Goal: Check status: Check status

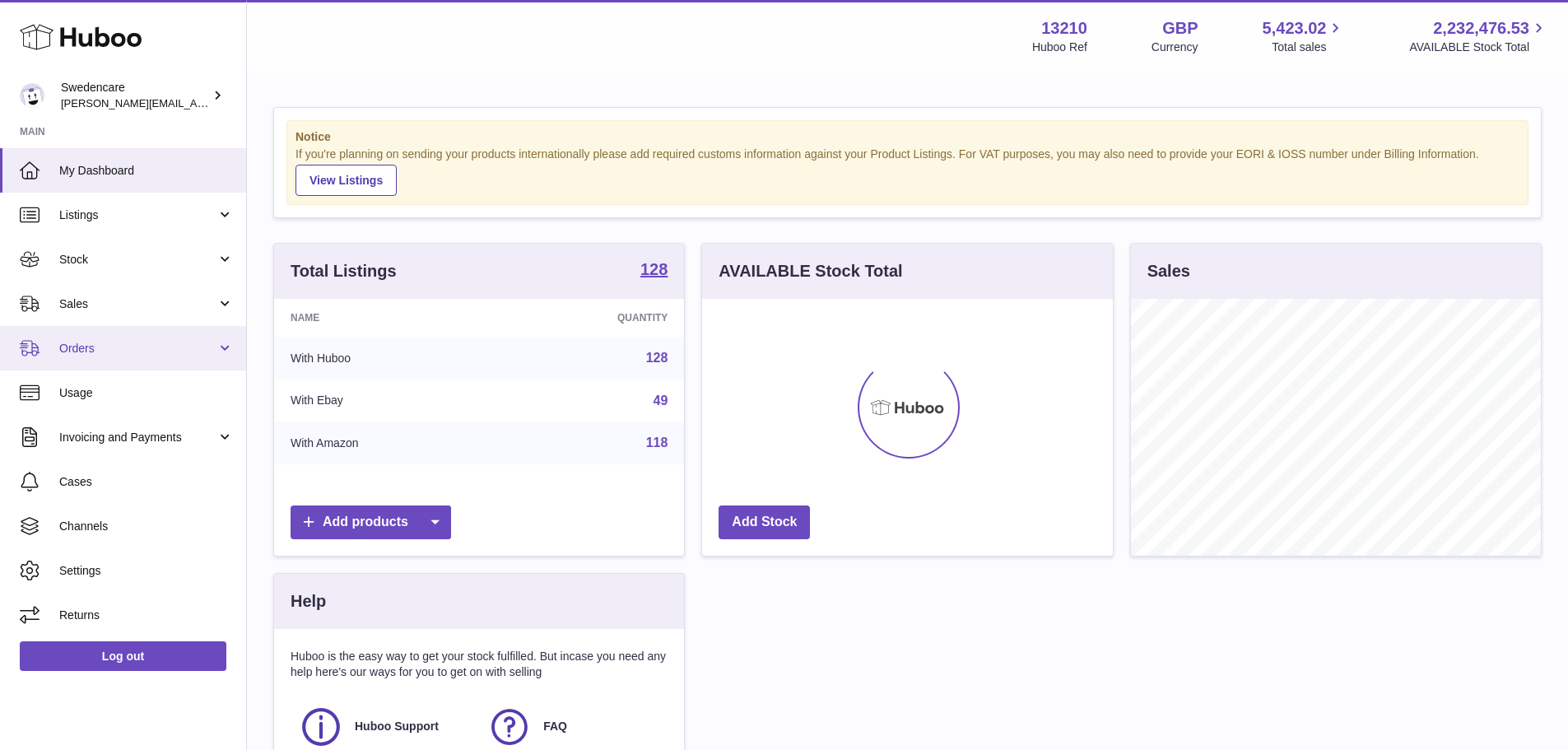
scroll to position [256, 411]
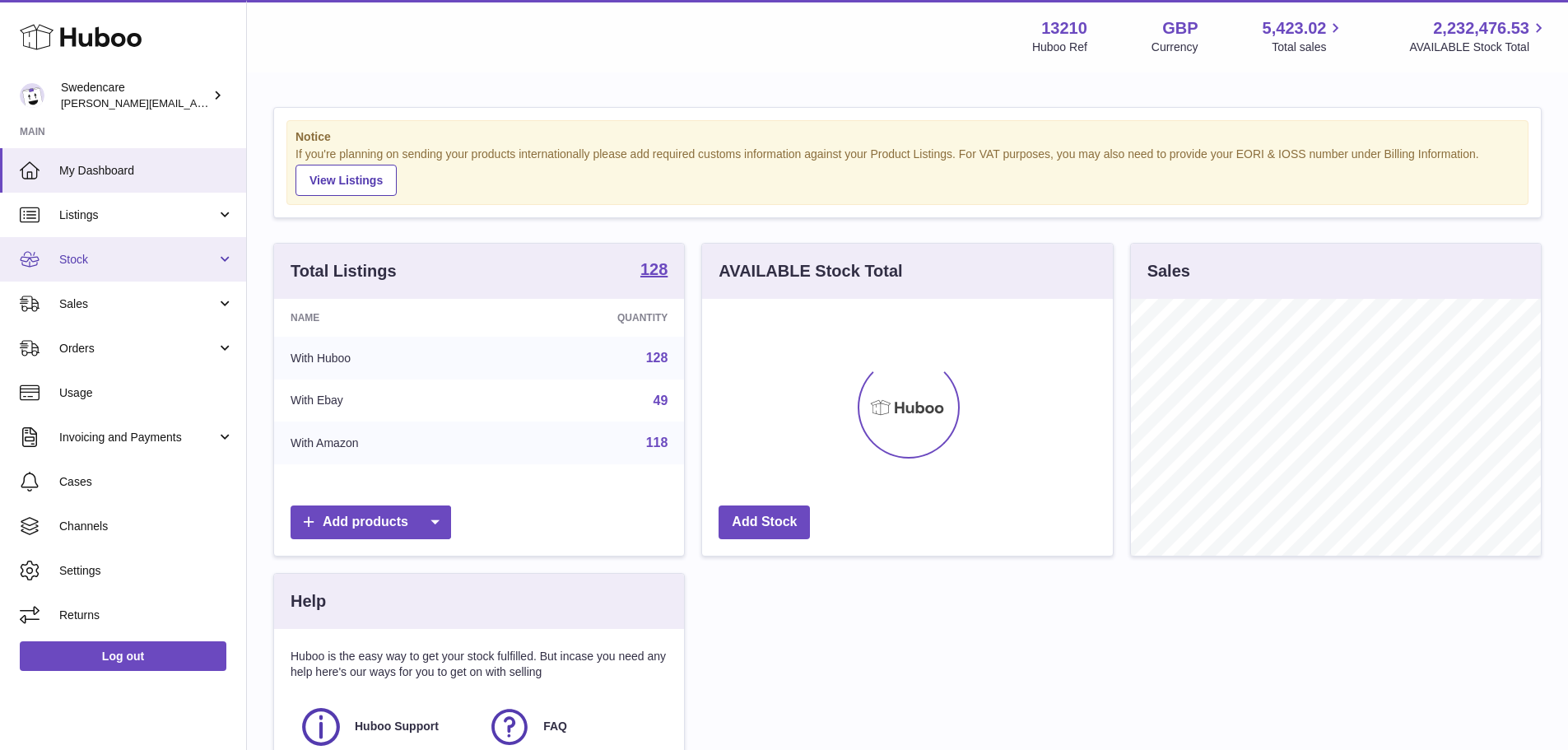
click at [91, 264] on span "Stock" at bounding box center [137, 260] width 157 height 16
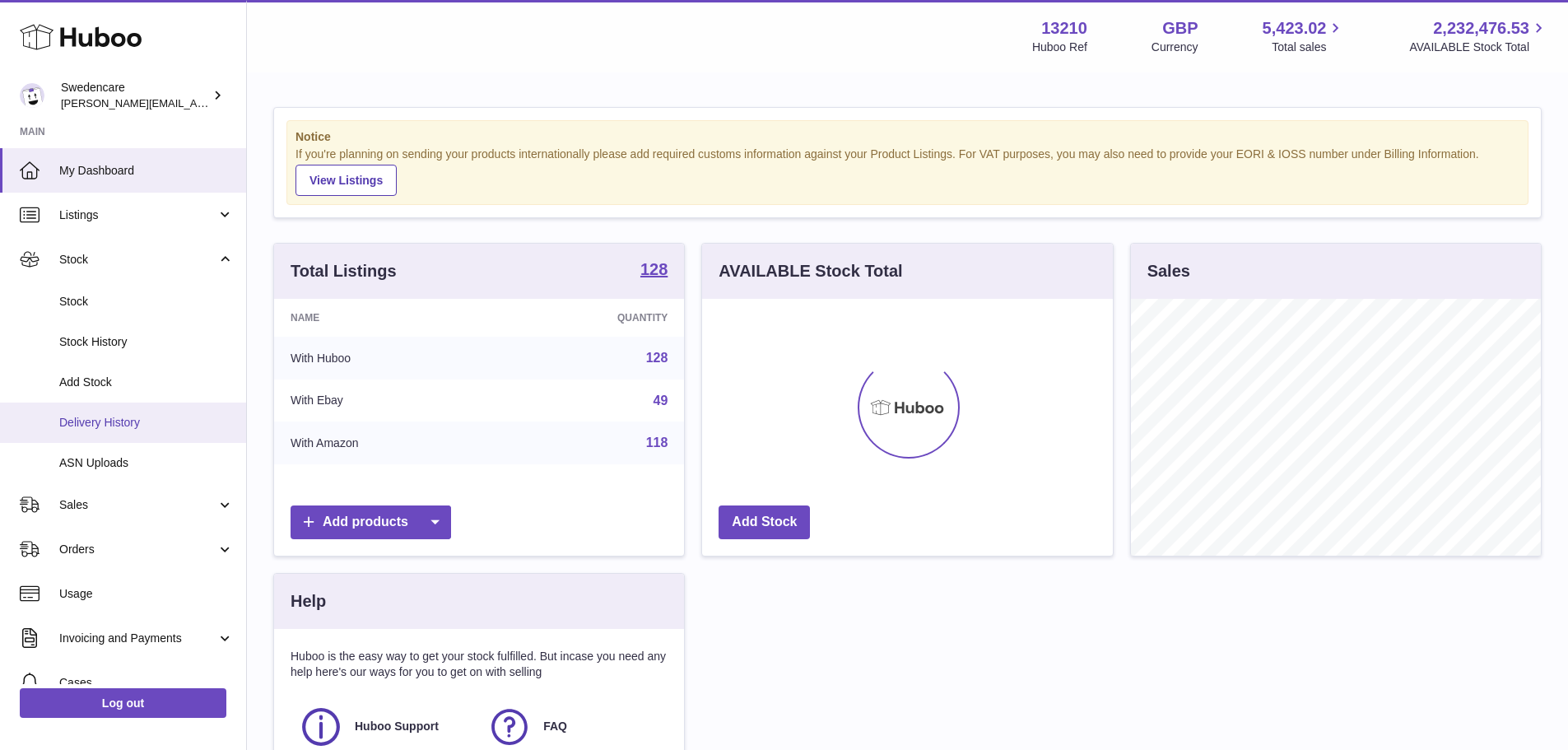
click at [128, 413] on link "Delivery History" at bounding box center [123, 423] width 246 height 40
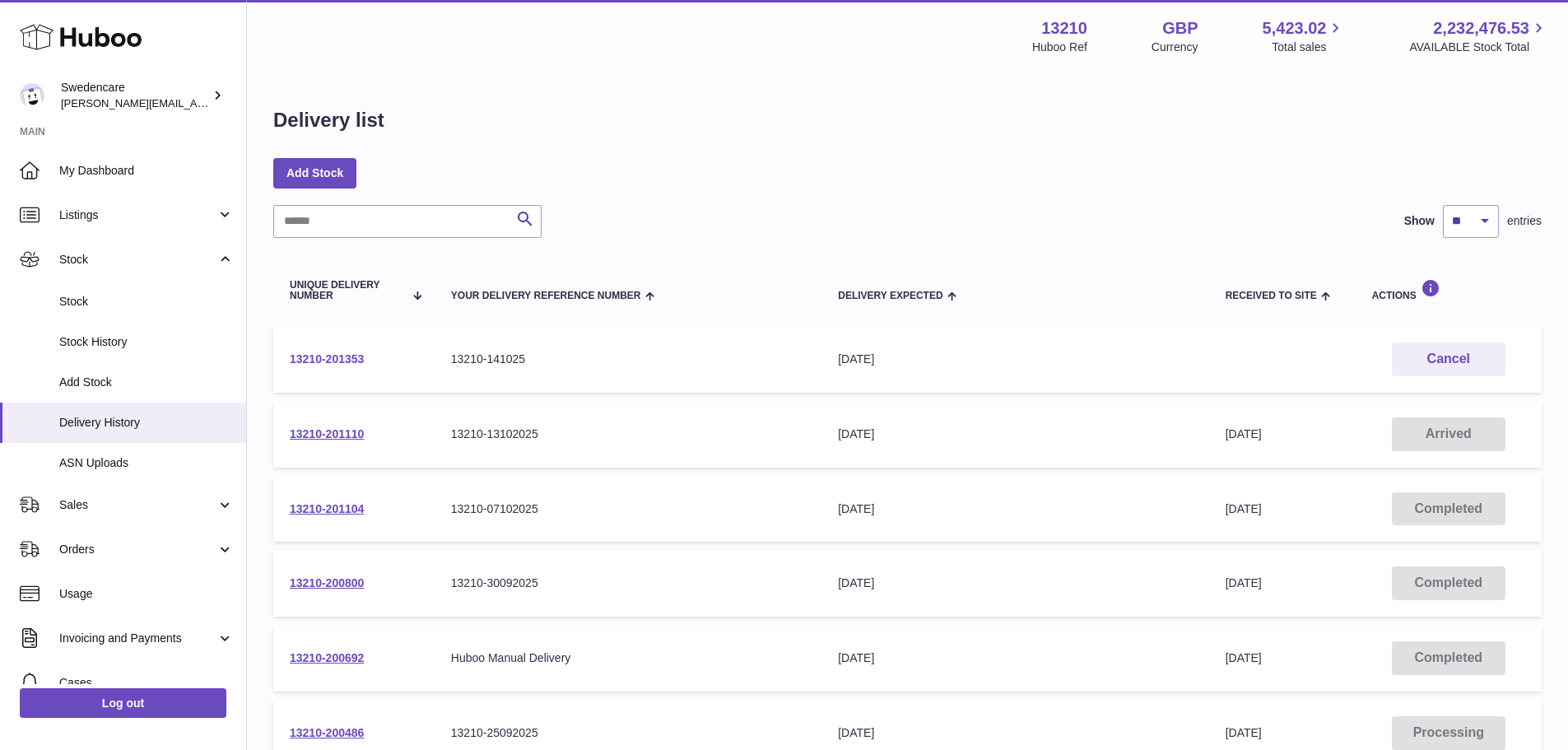
click at [316, 358] on link "13210-201353" at bounding box center [326, 359] width 74 height 13
click at [324, 435] on link "13210-201110" at bounding box center [326, 434] width 74 height 13
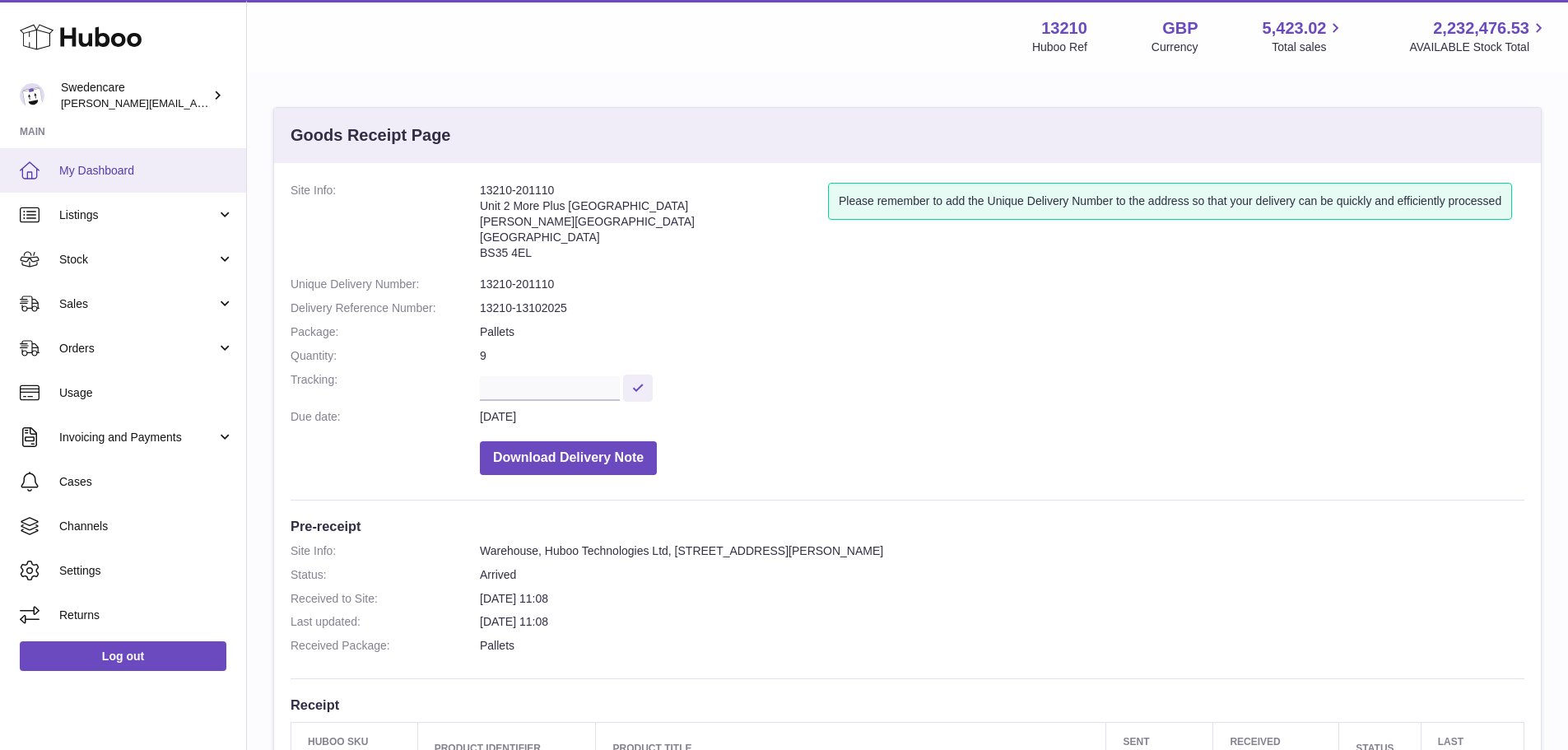
click at [97, 165] on span "My Dashboard" at bounding box center [146, 170] width 175 height 16
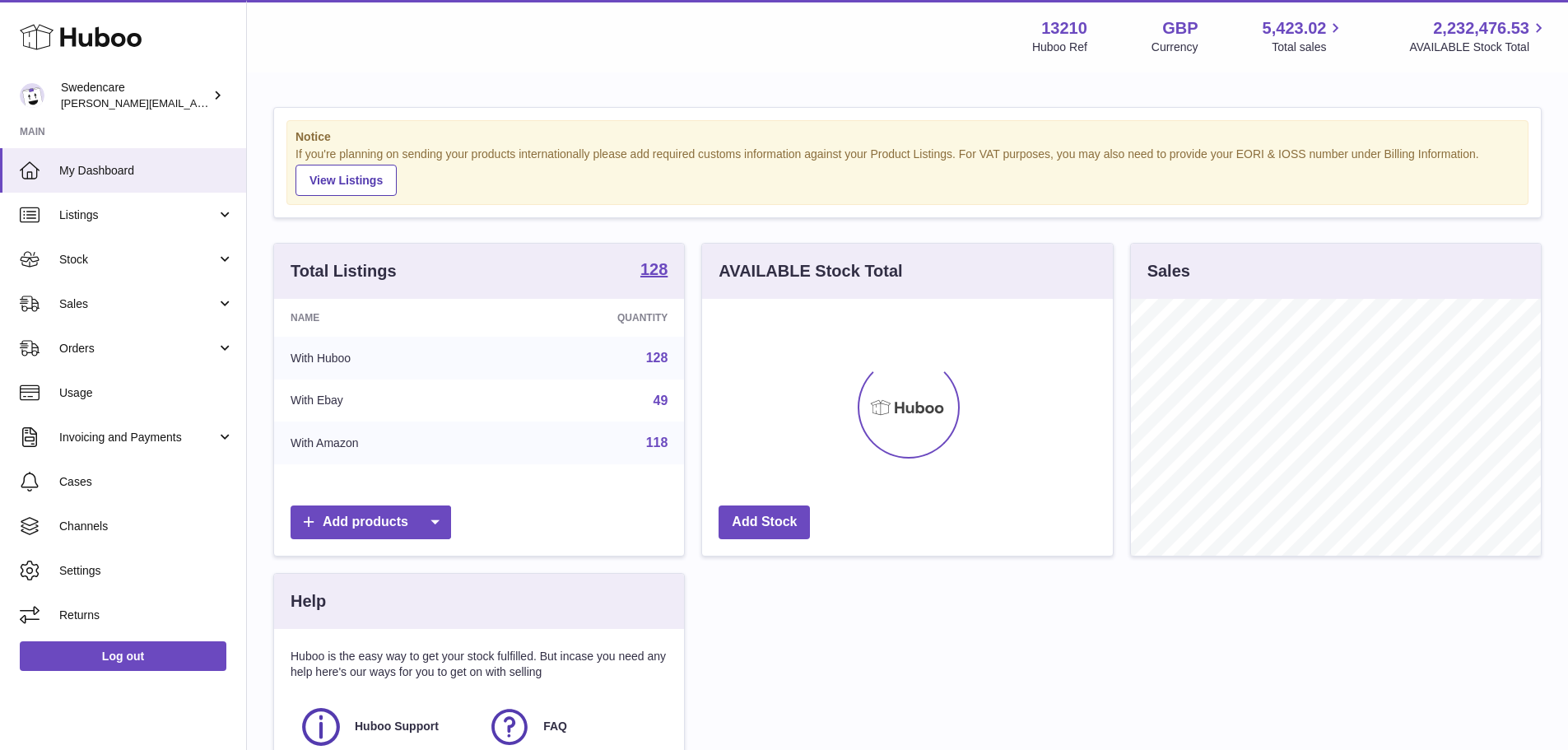
scroll to position [256, 411]
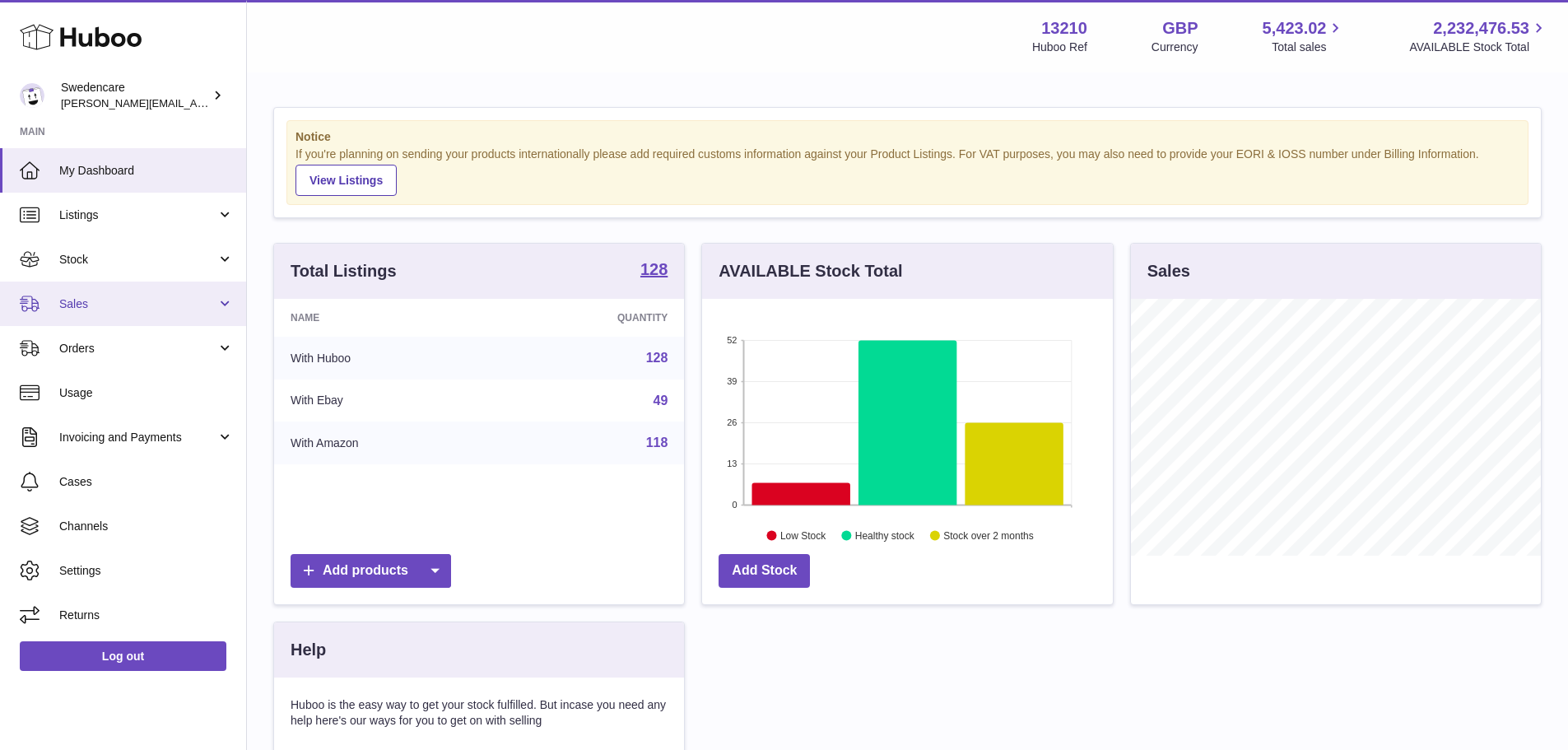
click at [99, 310] on span "Sales" at bounding box center [137, 304] width 157 height 16
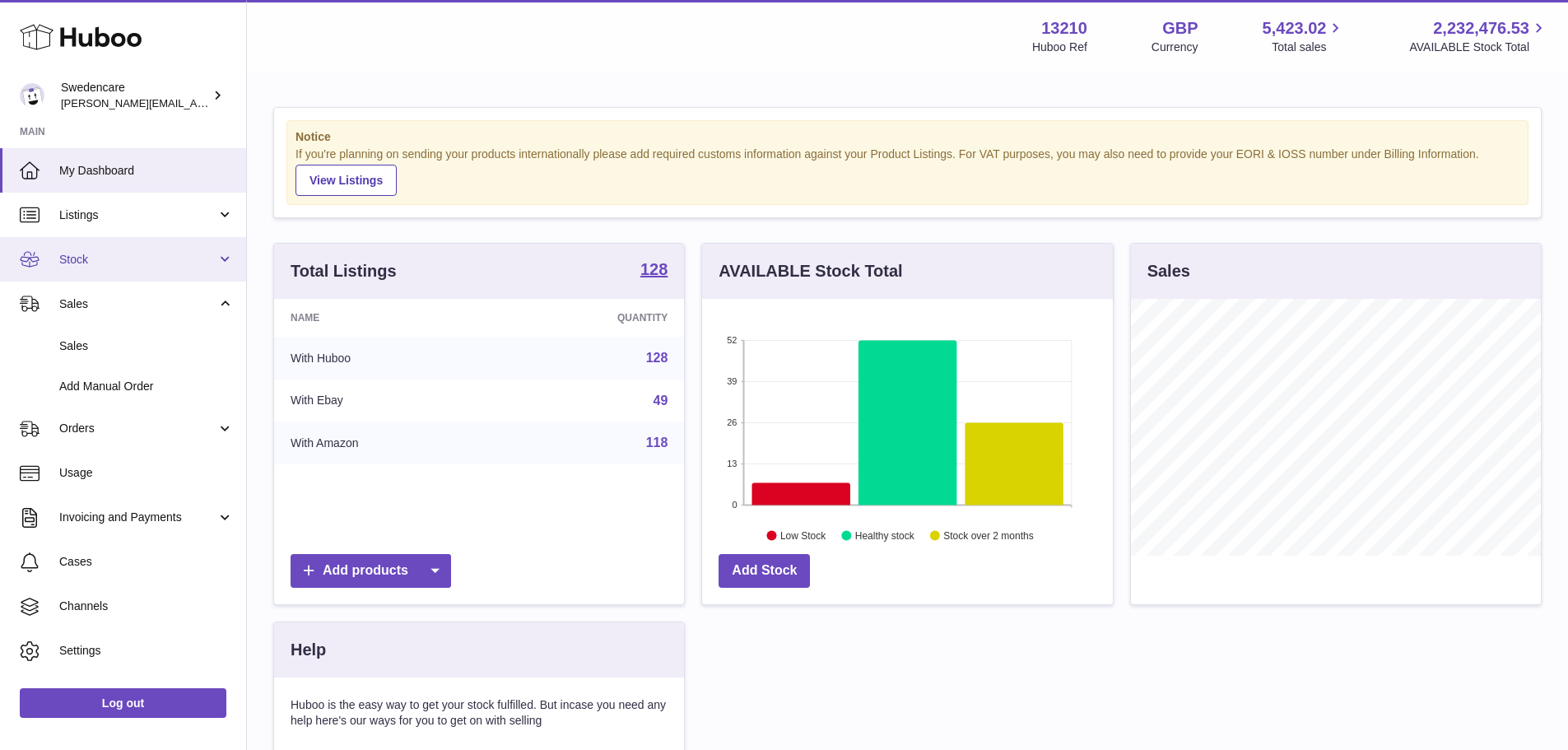
click at [100, 262] on span "Stock" at bounding box center [137, 260] width 157 height 16
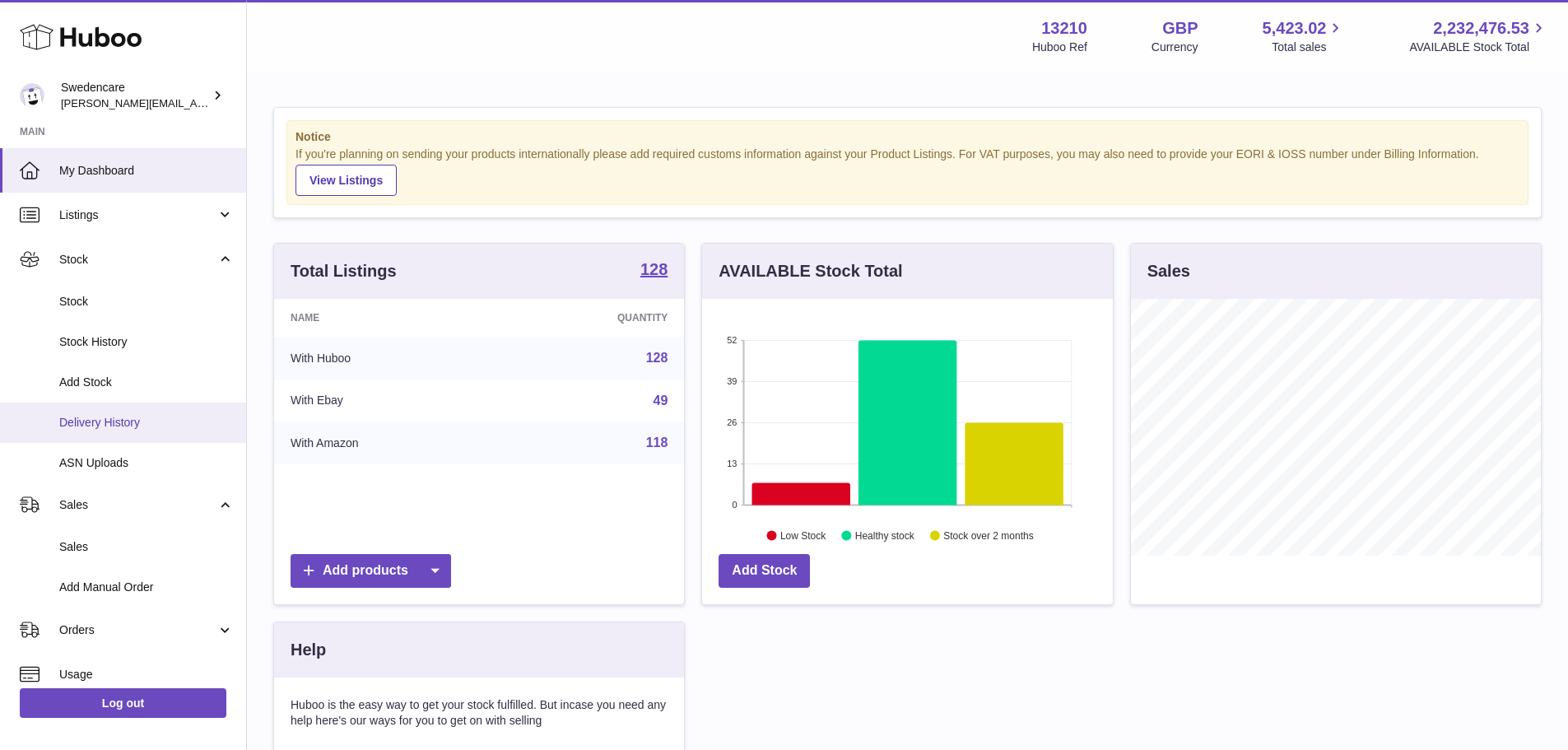
click at [111, 422] on span "Delivery History" at bounding box center [146, 423] width 175 height 16
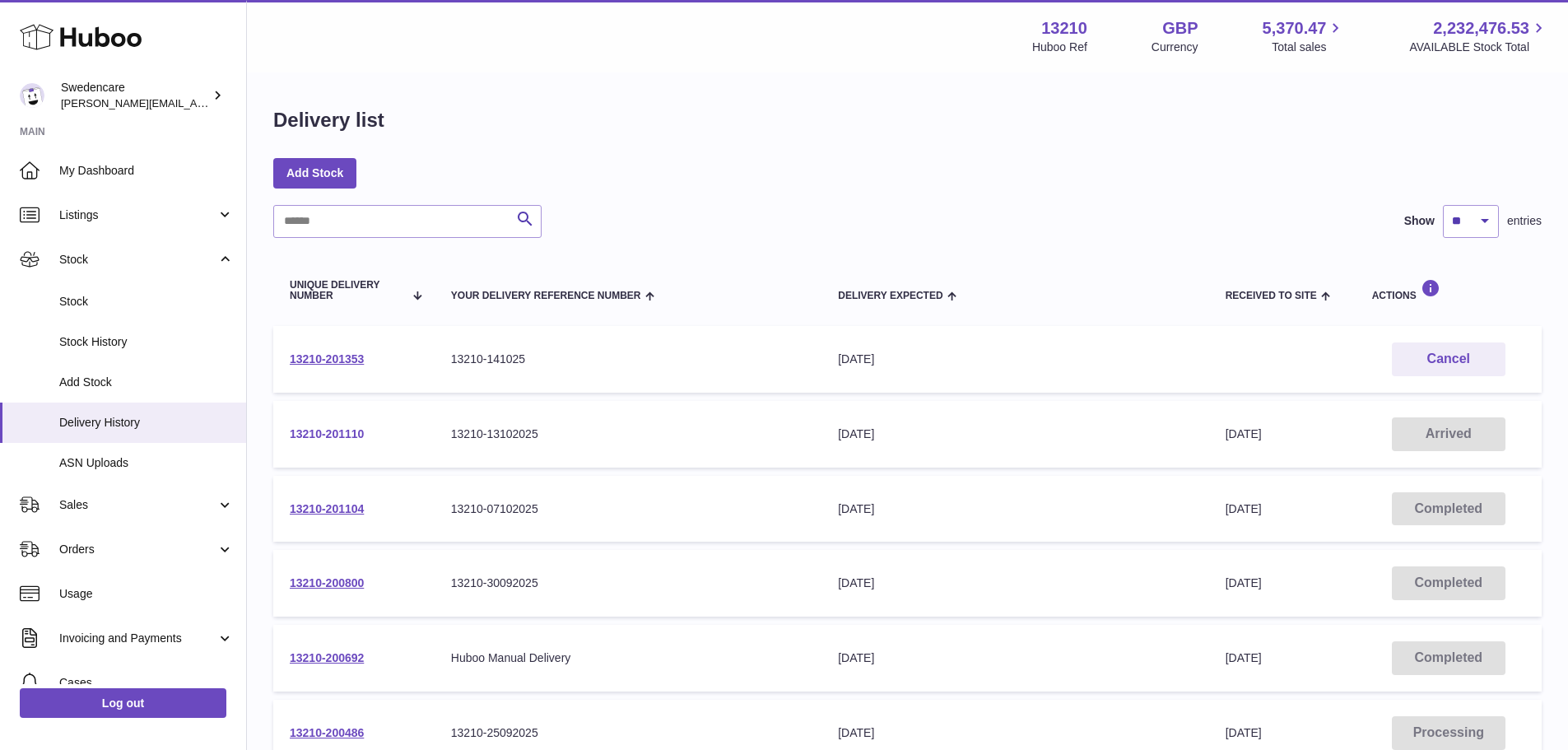
click at [330, 434] on link "13210-201110" at bounding box center [326, 434] width 74 height 13
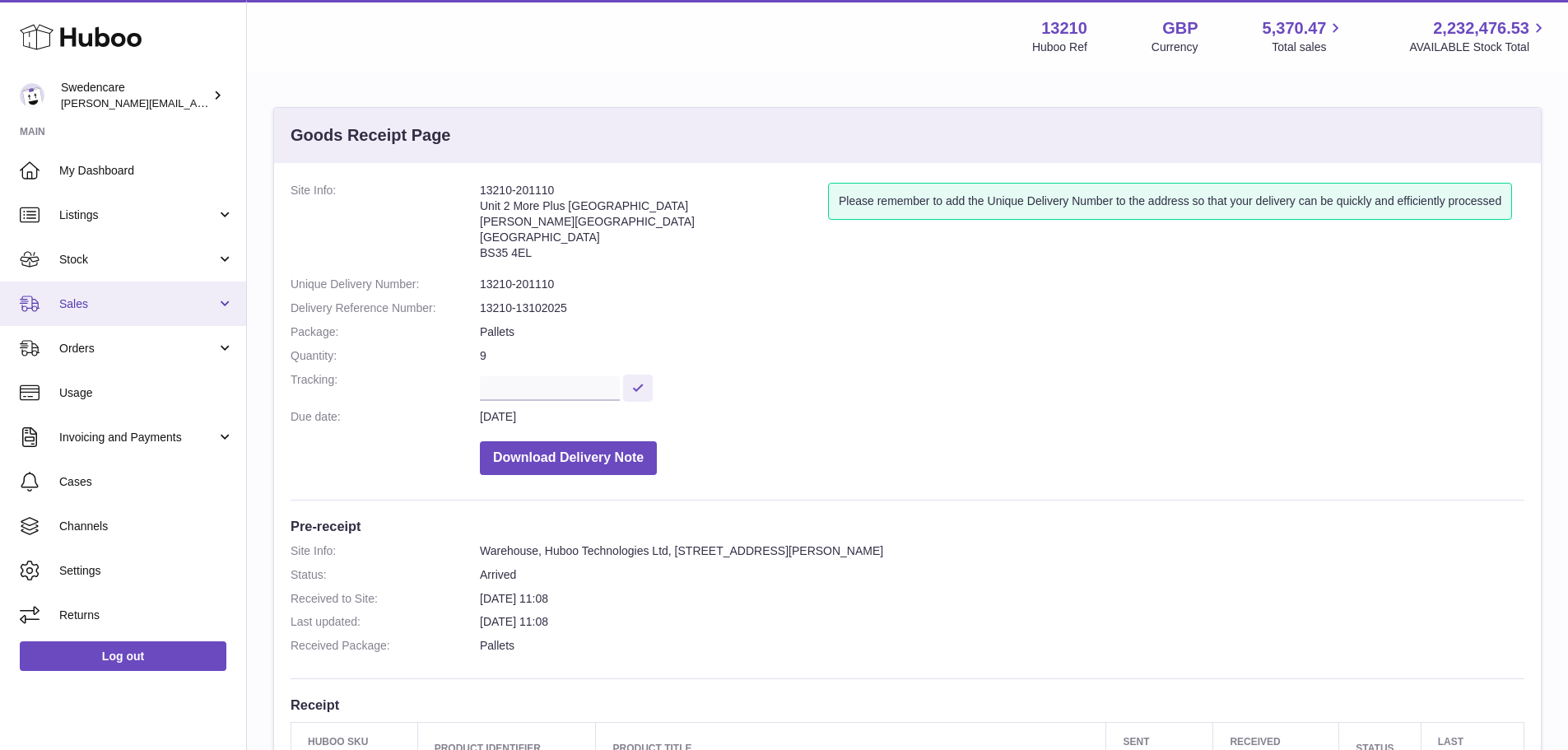
click at [105, 306] on span "Sales" at bounding box center [137, 304] width 157 height 16
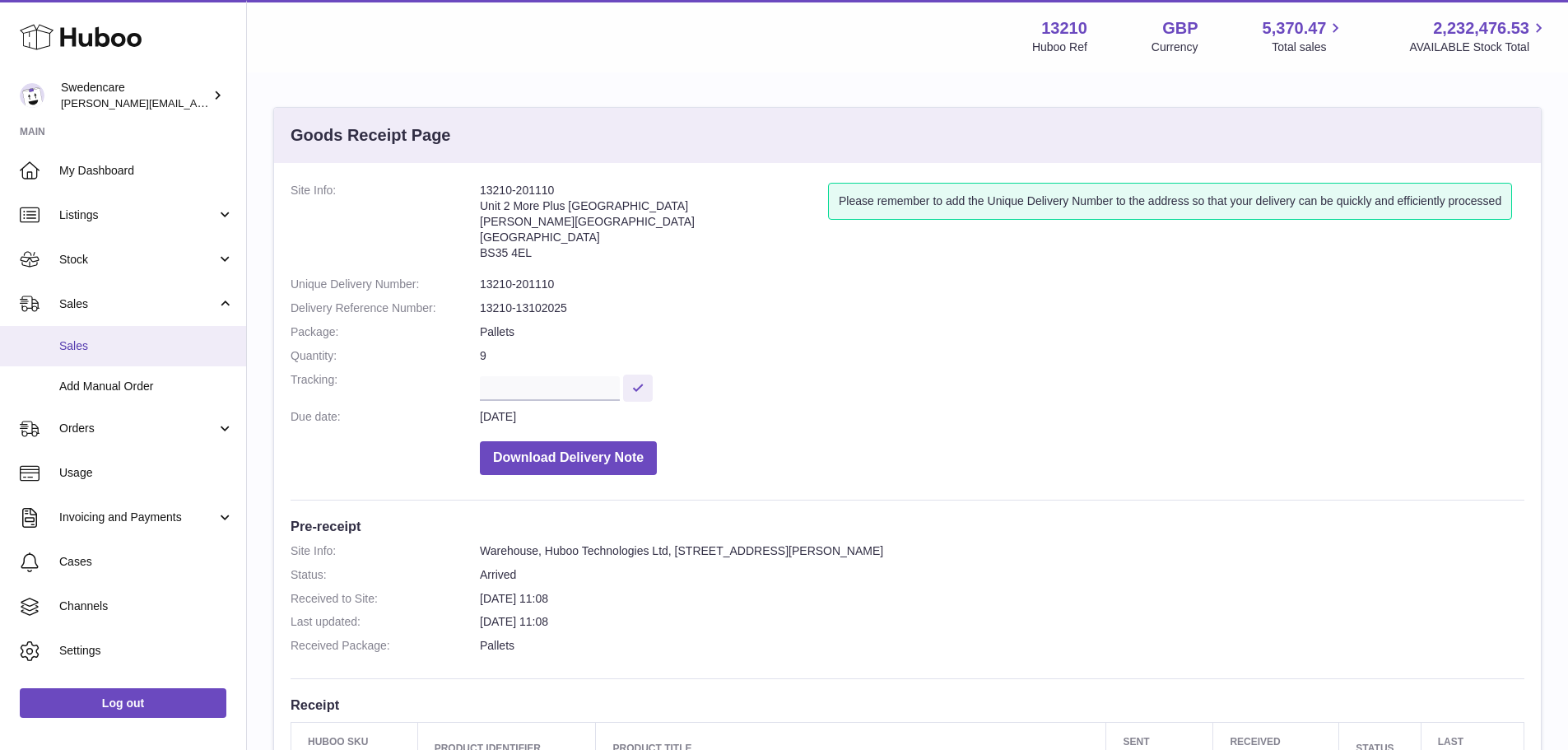
click at [100, 356] on link "Sales" at bounding box center [123, 346] width 246 height 40
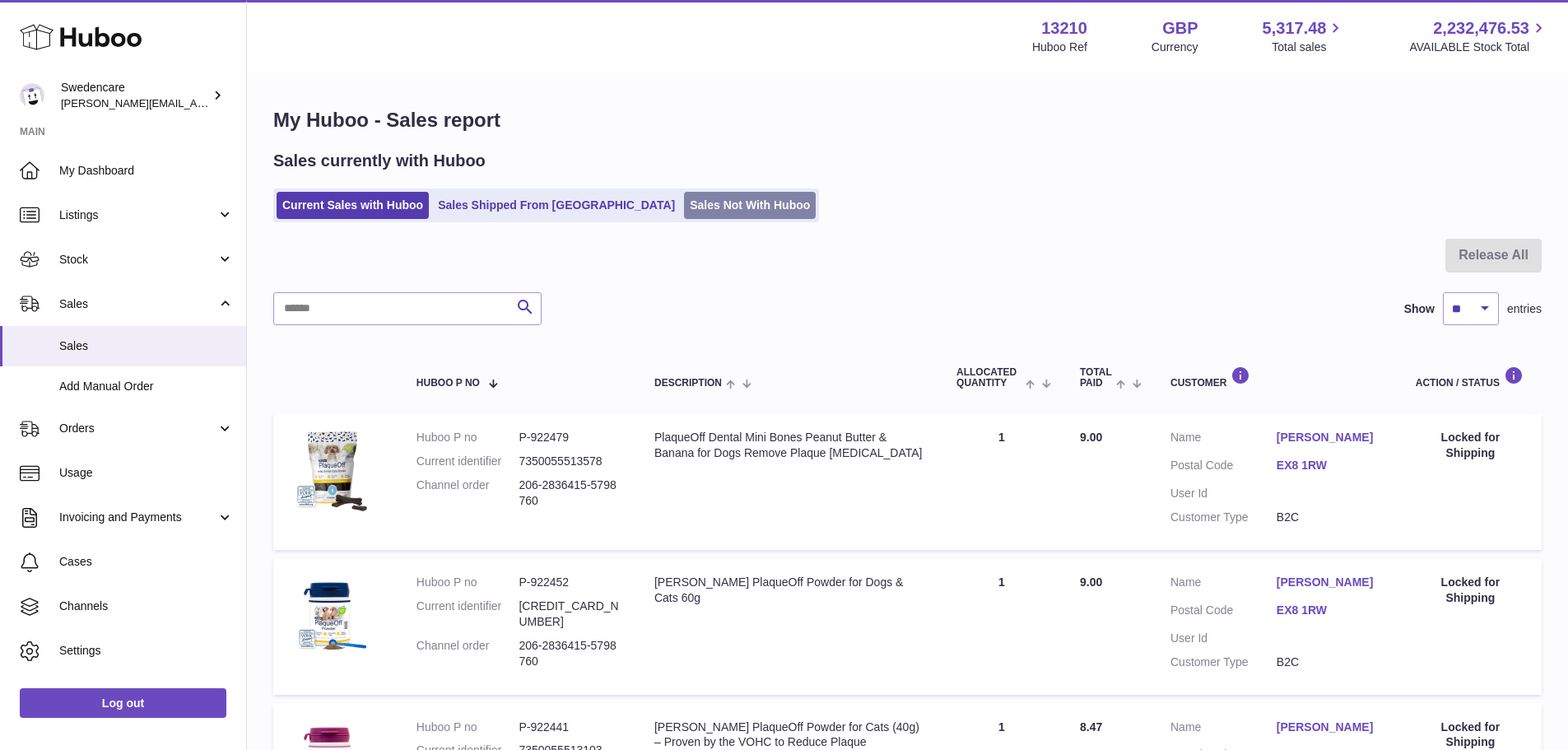
click at [684, 212] on link "Sales Not With Huboo" at bounding box center [750, 205] width 132 height 27
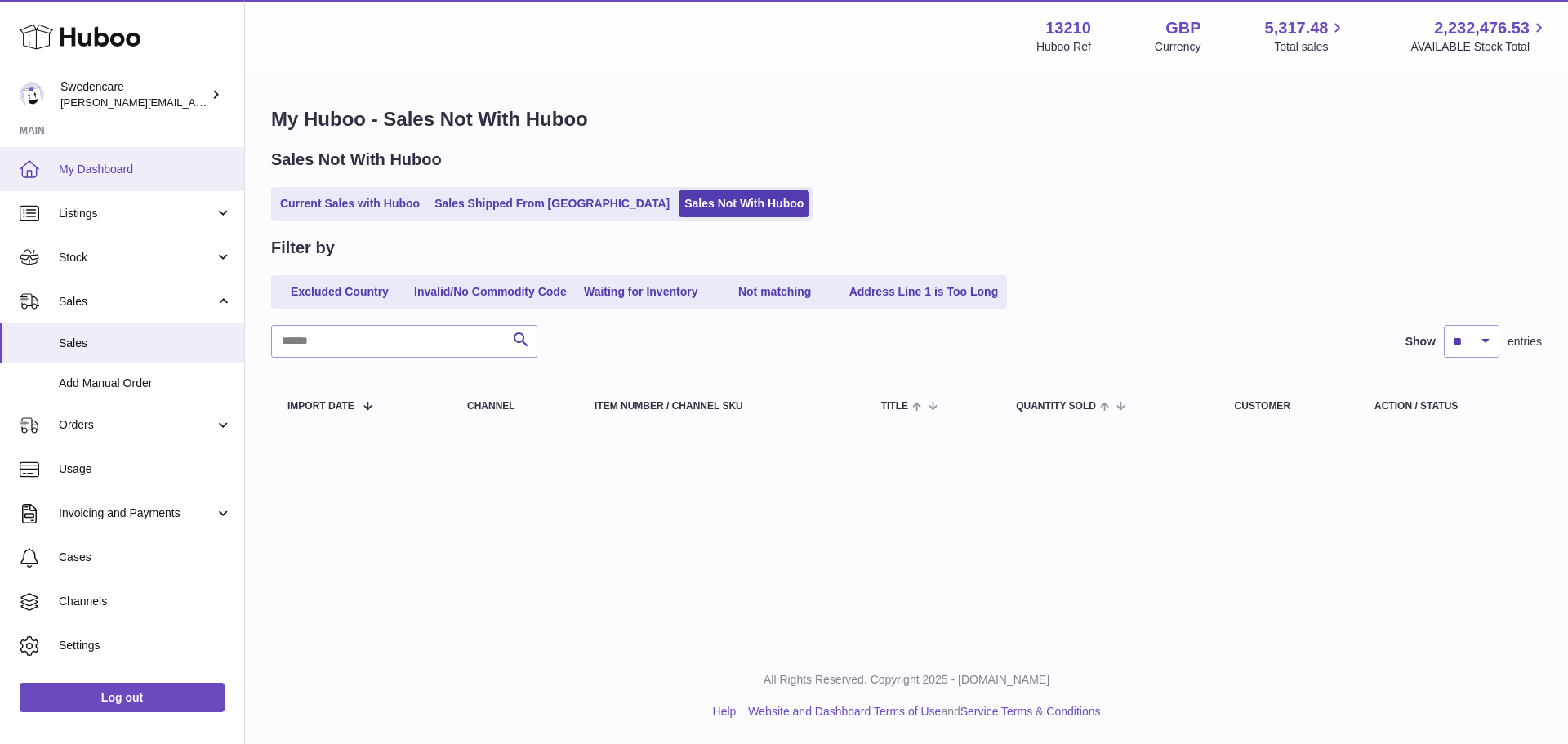
click at [102, 163] on span "My Dashboard" at bounding box center [145, 169] width 173 height 16
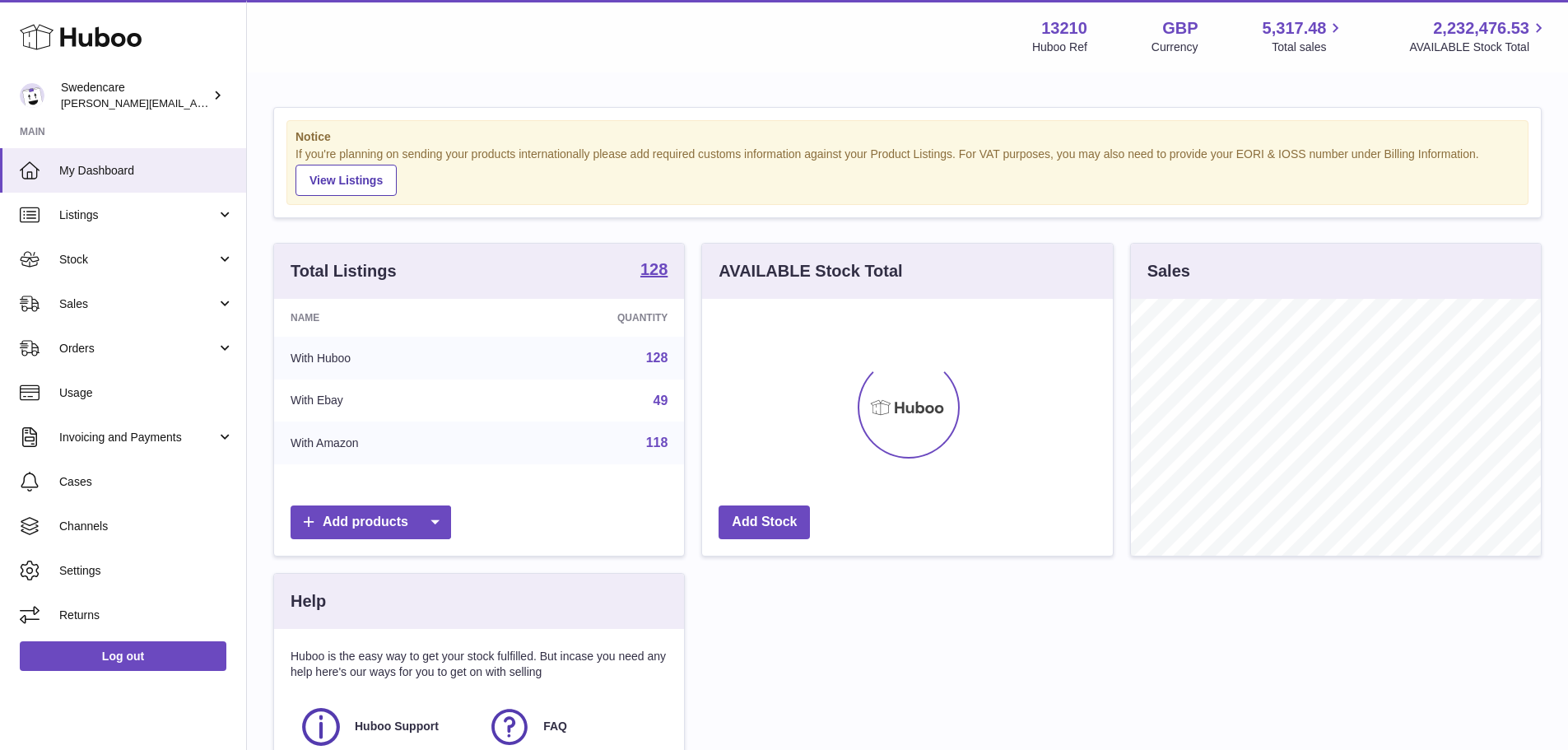
scroll to position [256, 411]
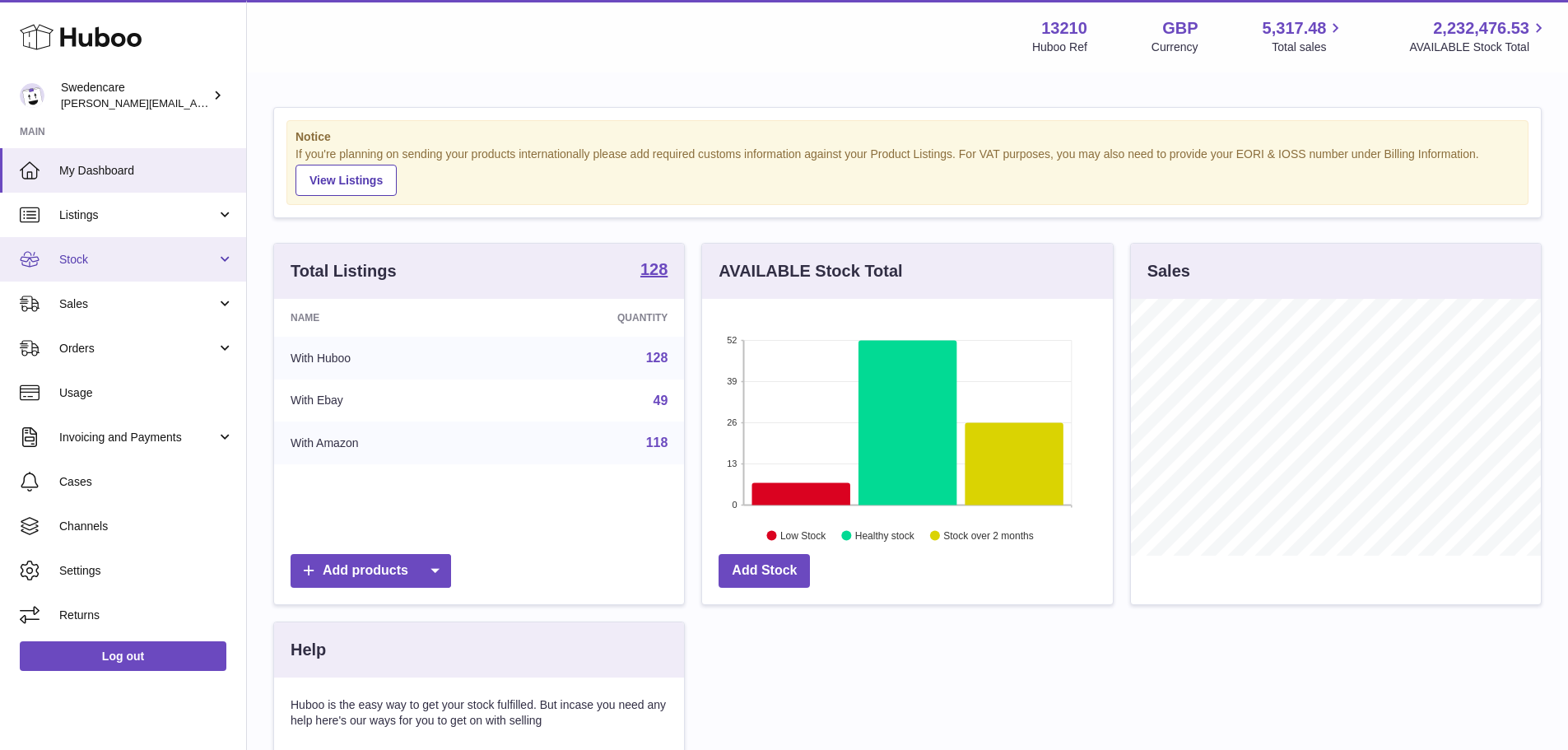
click at [74, 252] on span "Stock" at bounding box center [137, 260] width 157 height 16
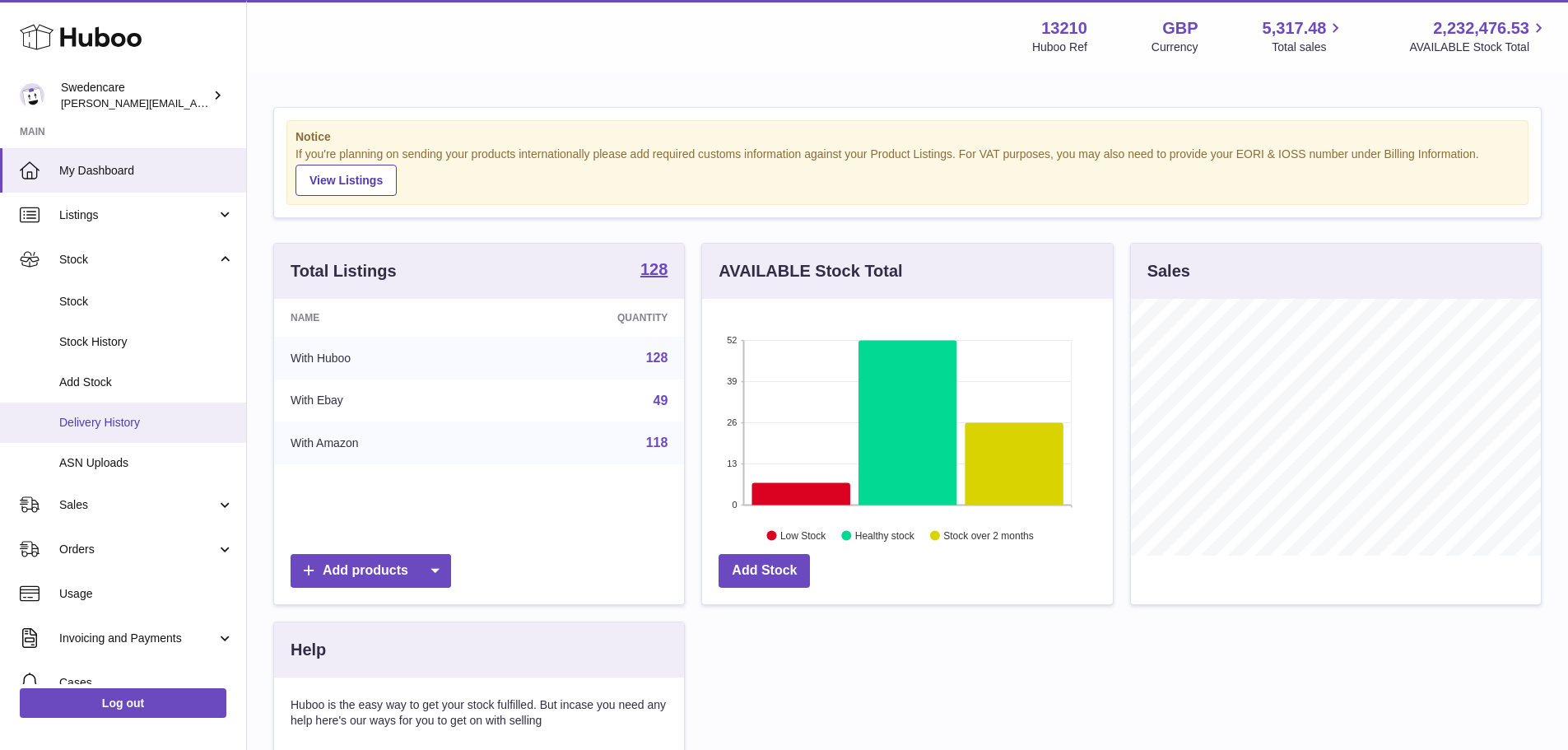
click at [84, 427] on span "Delivery History" at bounding box center [146, 423] width 175 height 16
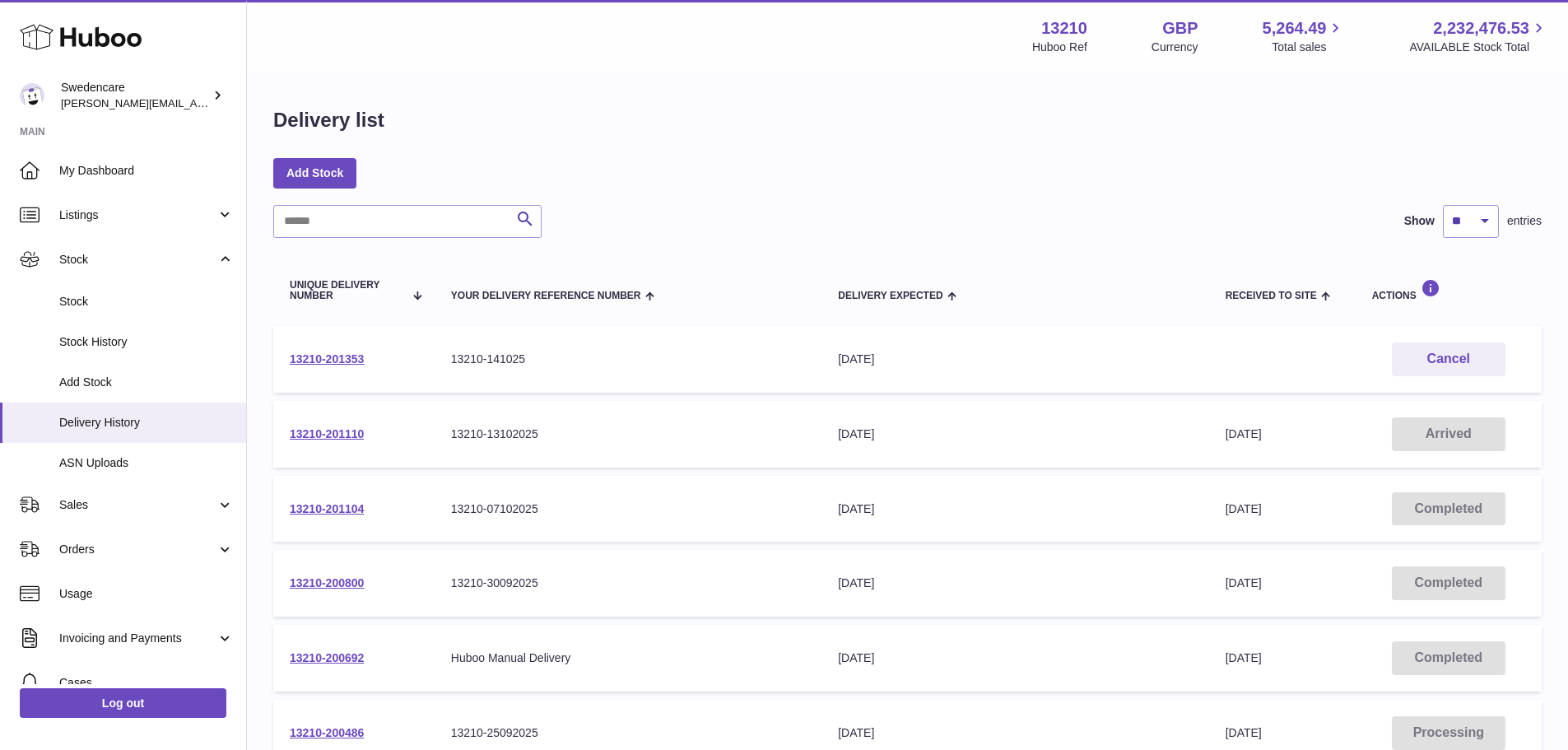
click at [330, 440] on td "13210-201110" at bounding box center [353, 434] width 161 height 67
click at [327, 434] on link "13210-201110" at bounding box center [326, 434] width 74 height 13
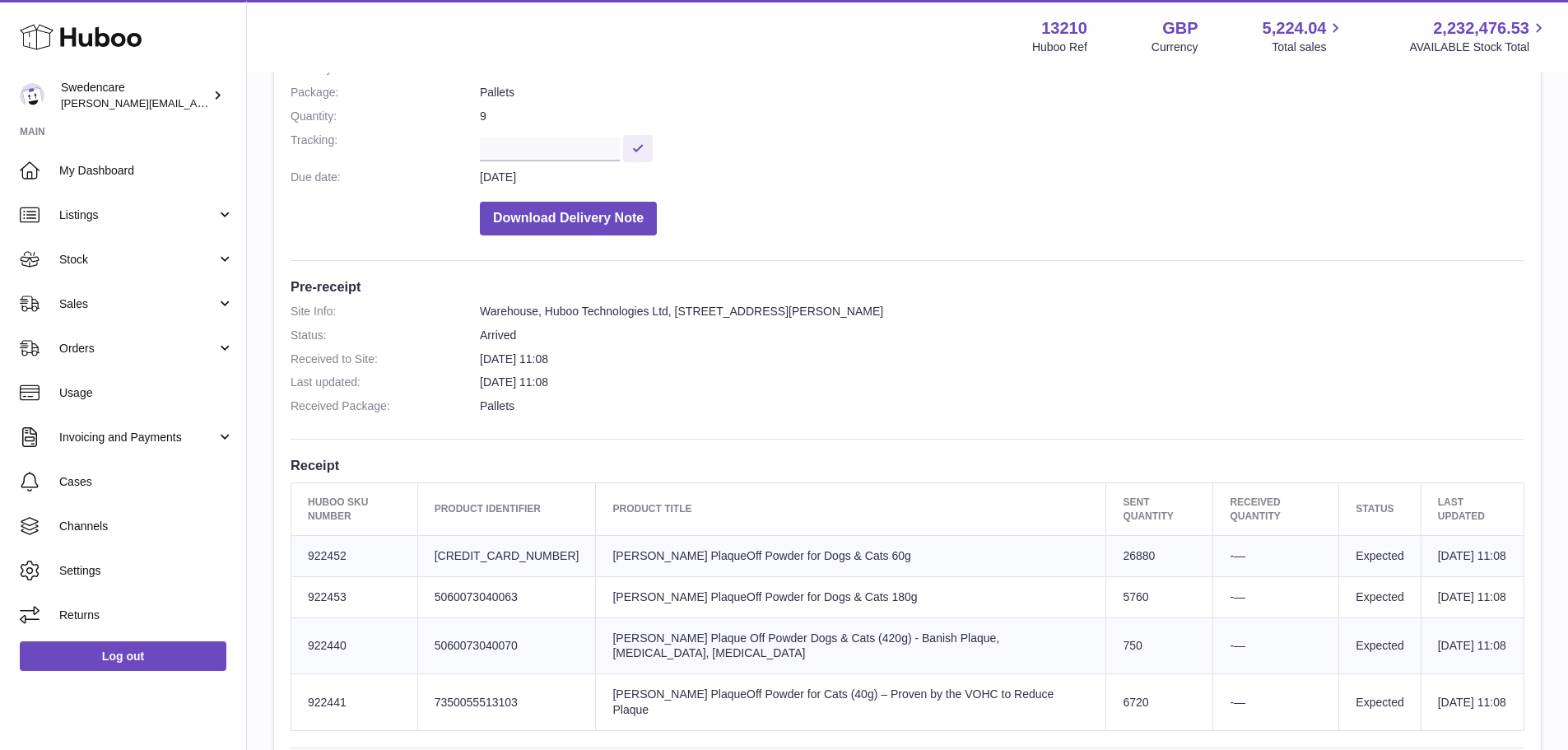
scroll to position [329, 0]
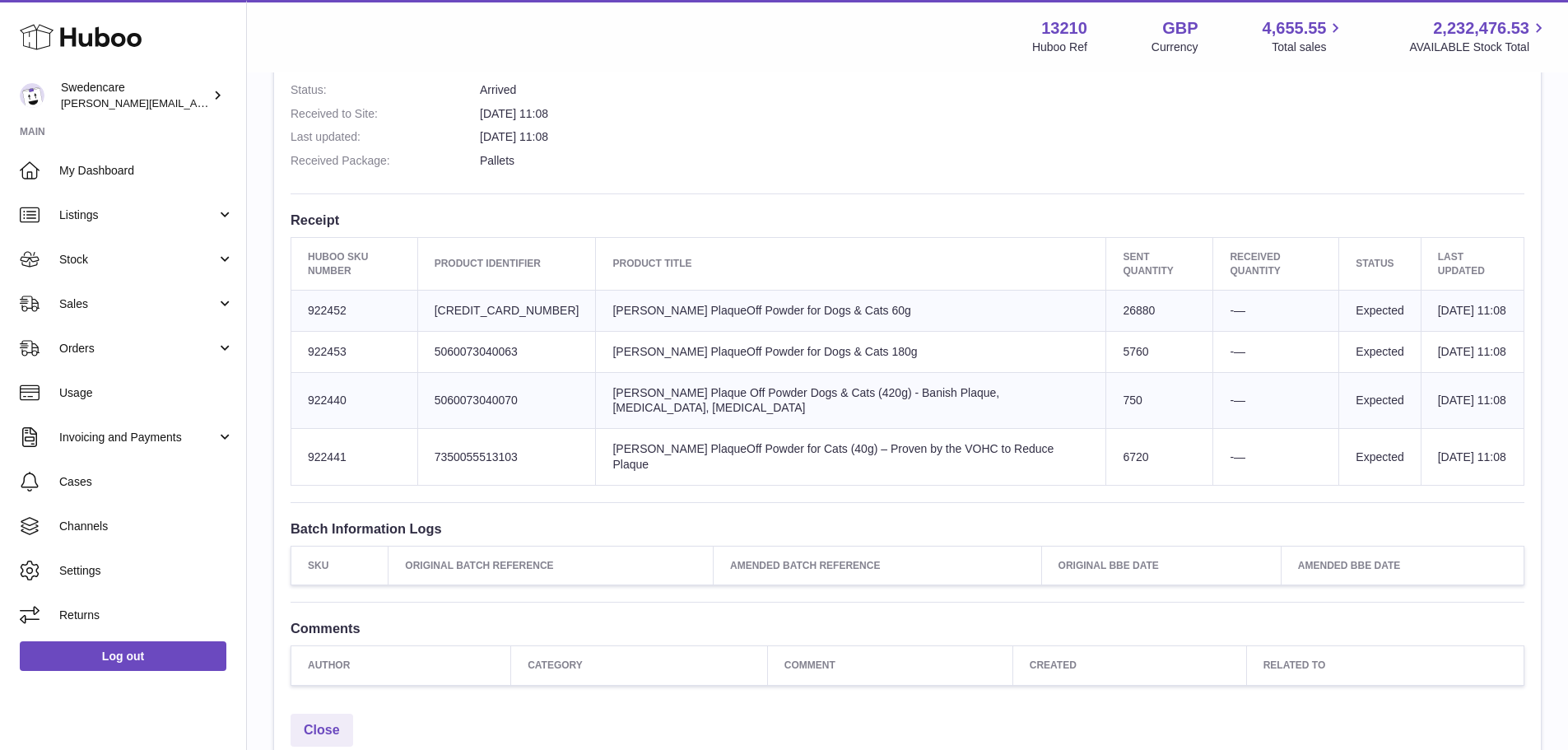
scroll to position [494, 0]
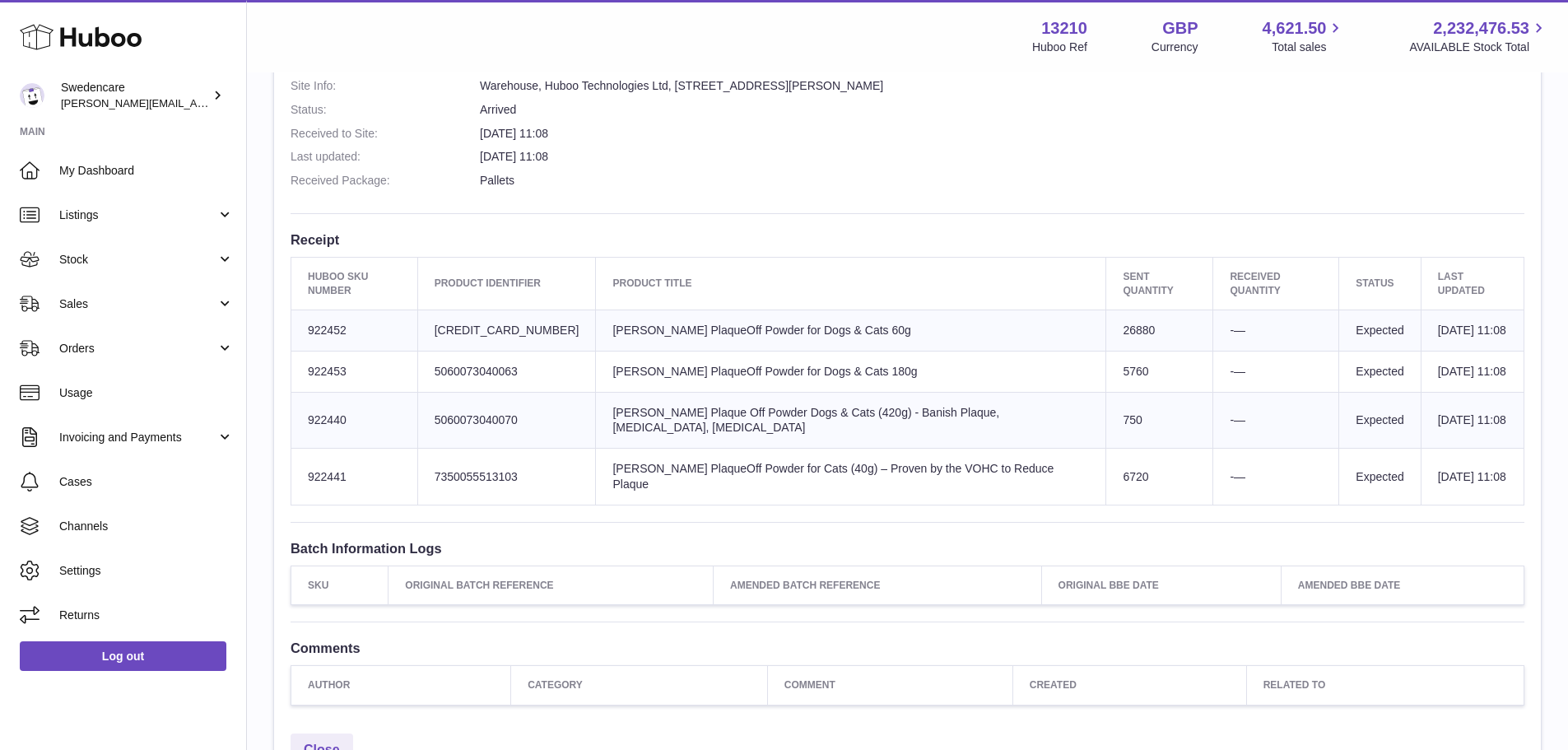
scroll to position [494, 0]
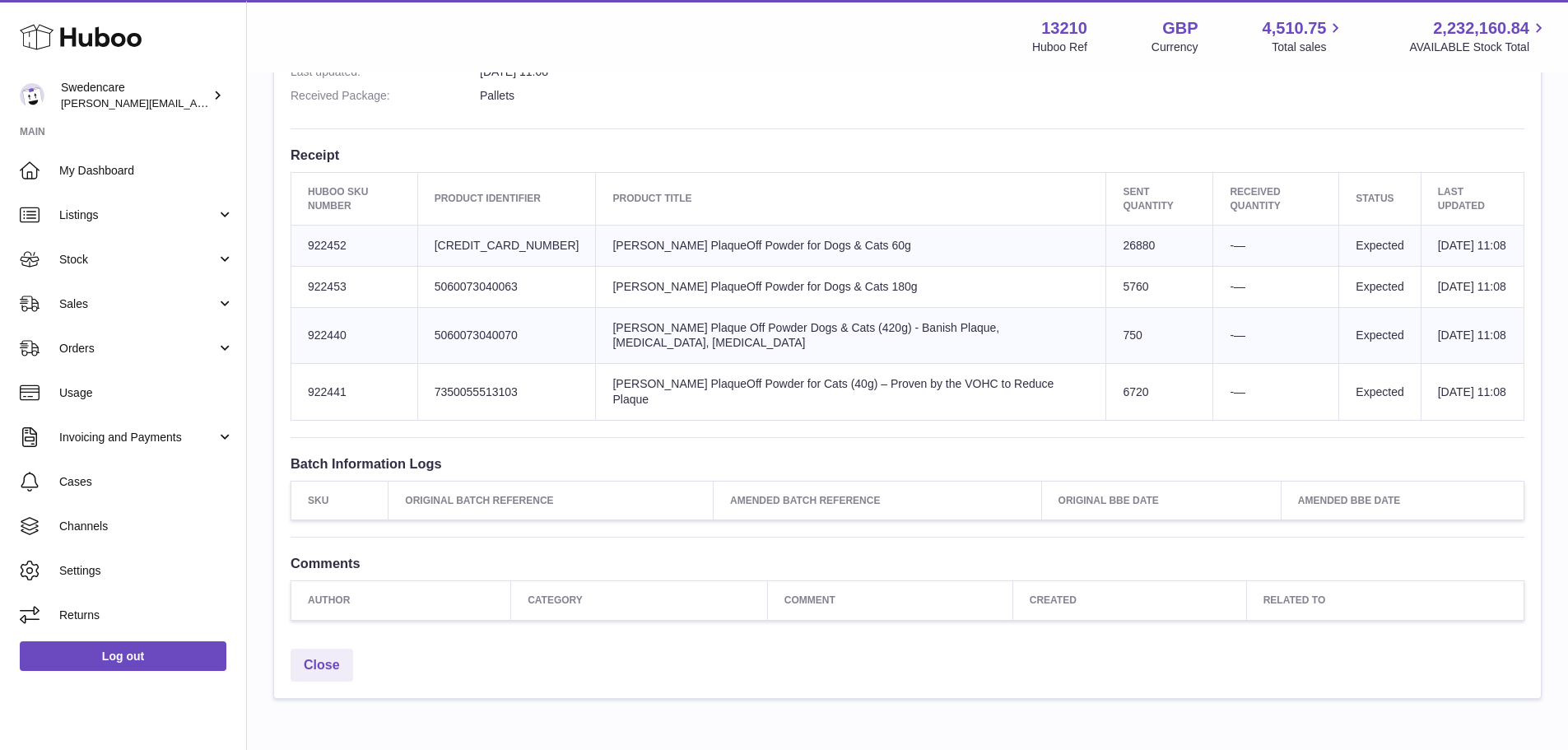
scroll to position [584, 0]
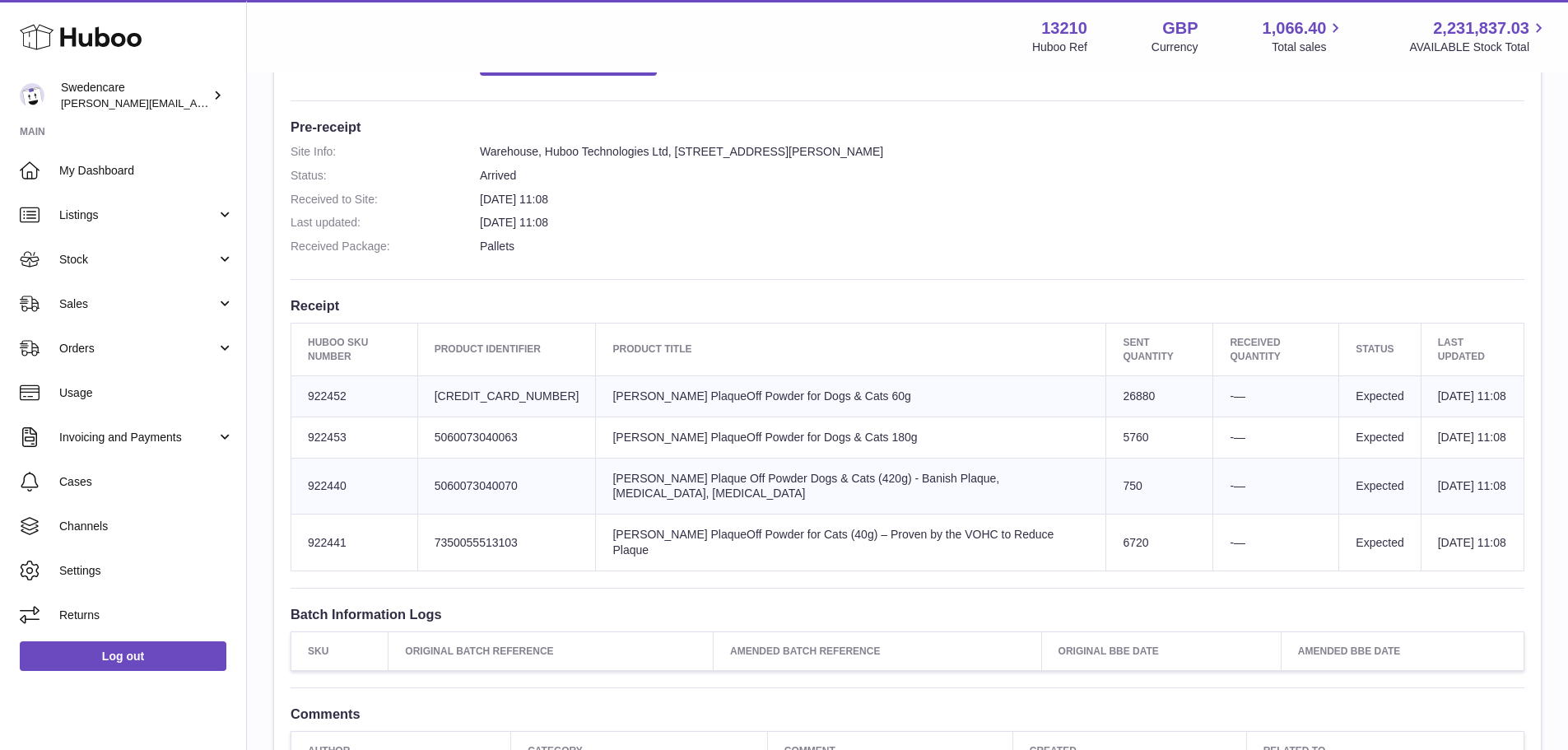
scroll to position [412, 0]
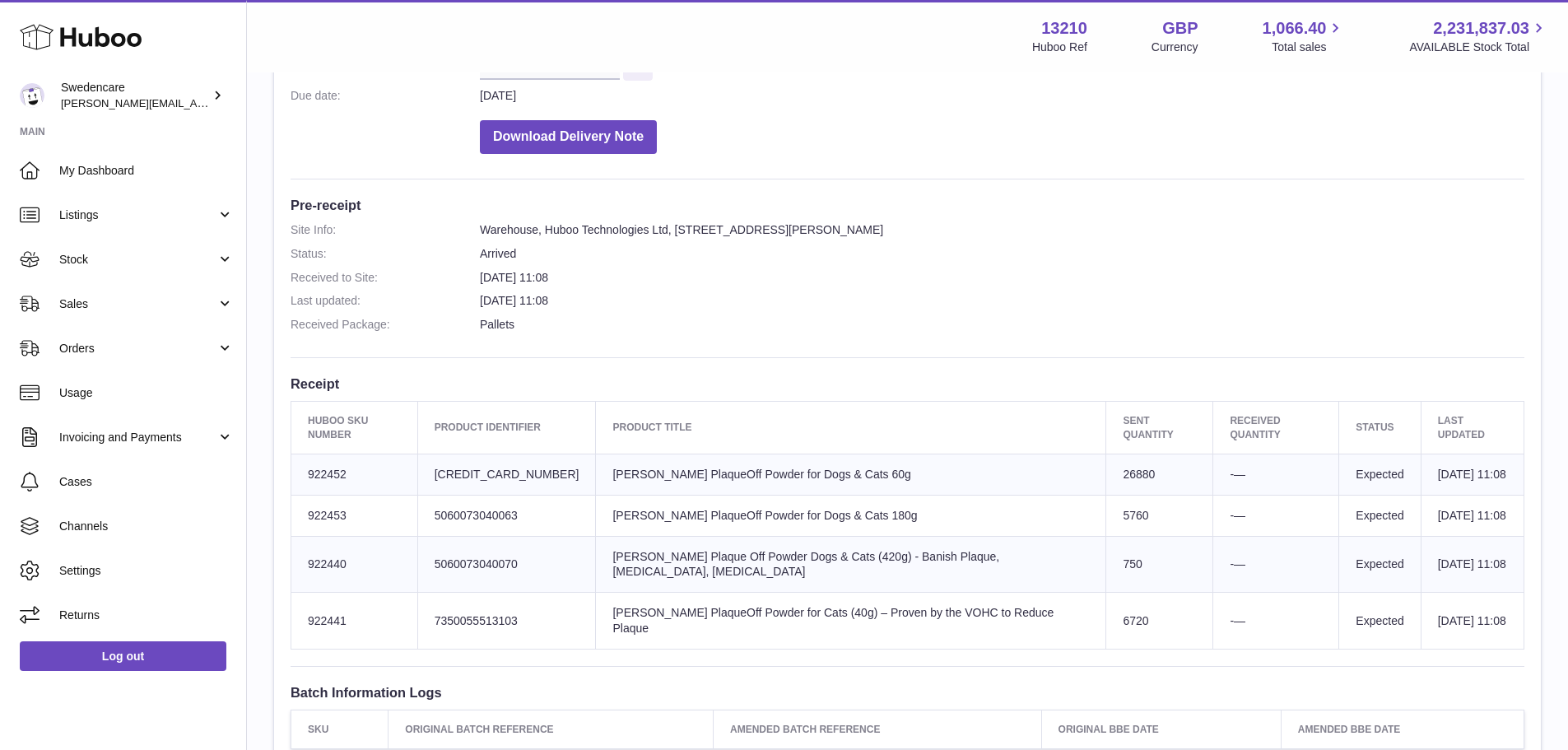
scroll to position [494, 0]
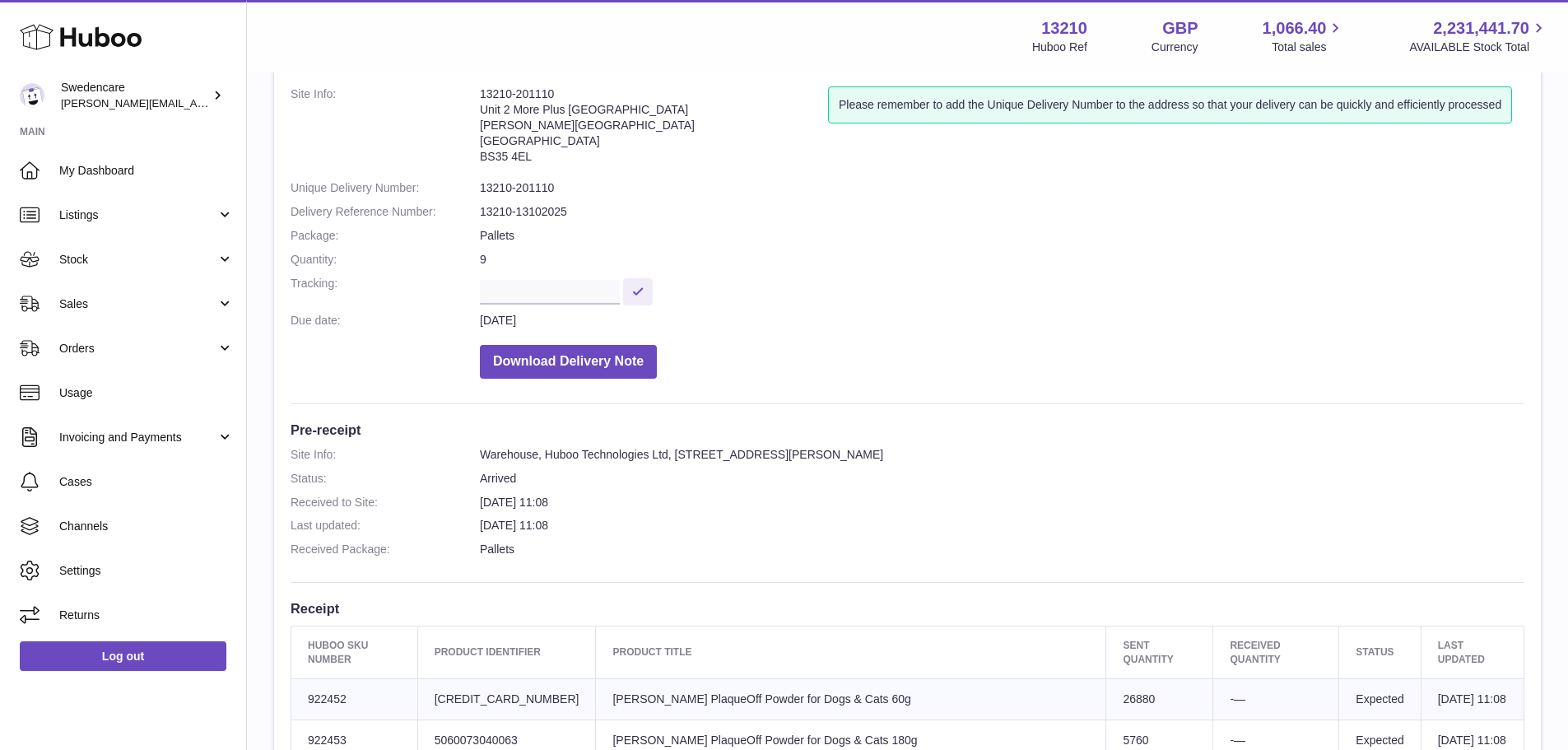
scroll to position [494, 0]
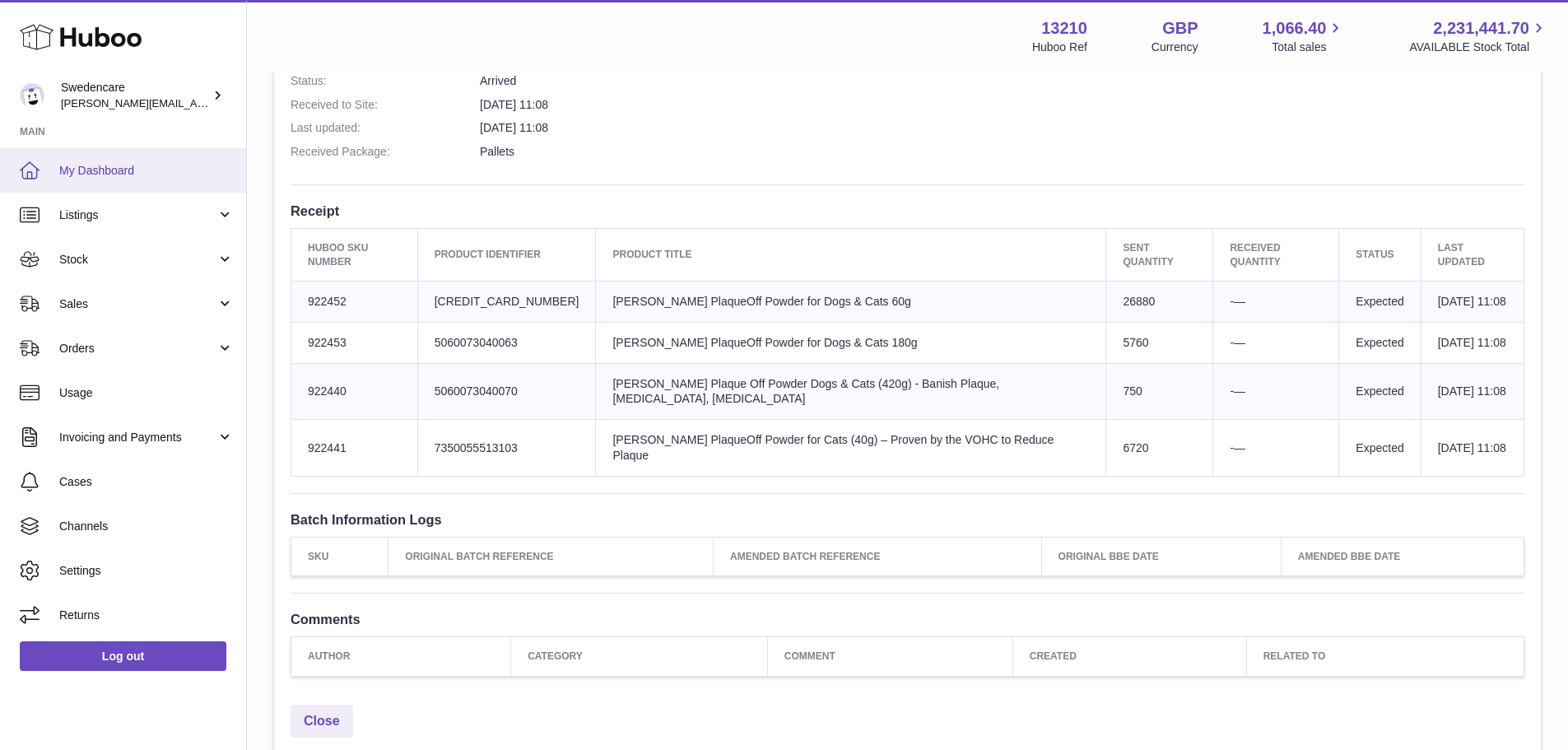
click at [79, 166] on span "My Dashboard" at bounding box center [146, 170] width 175 height 16
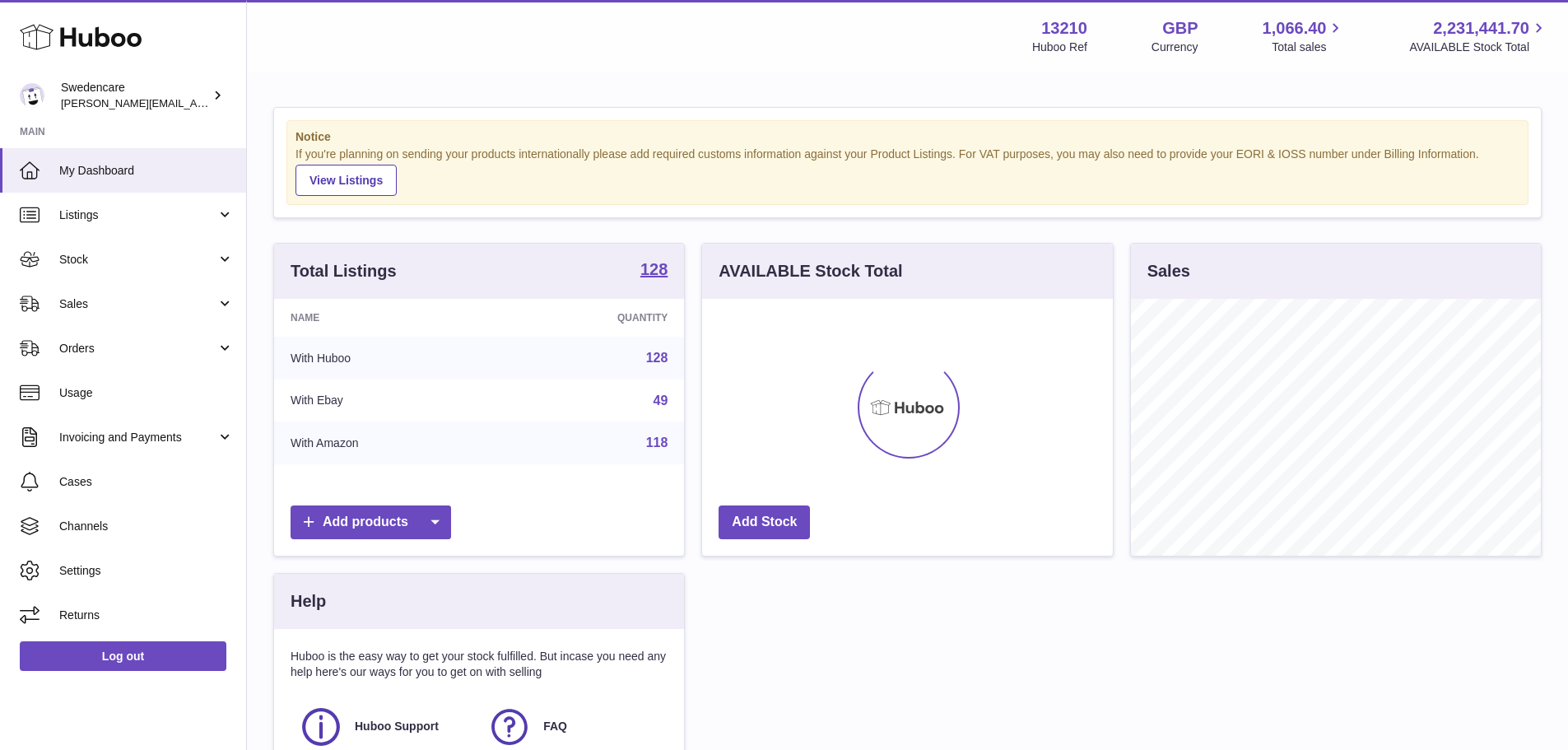
scroll to position [256, 411]
click at [156, 265] on span "Stock" at bounding box center [137, 260] width 157 height 16
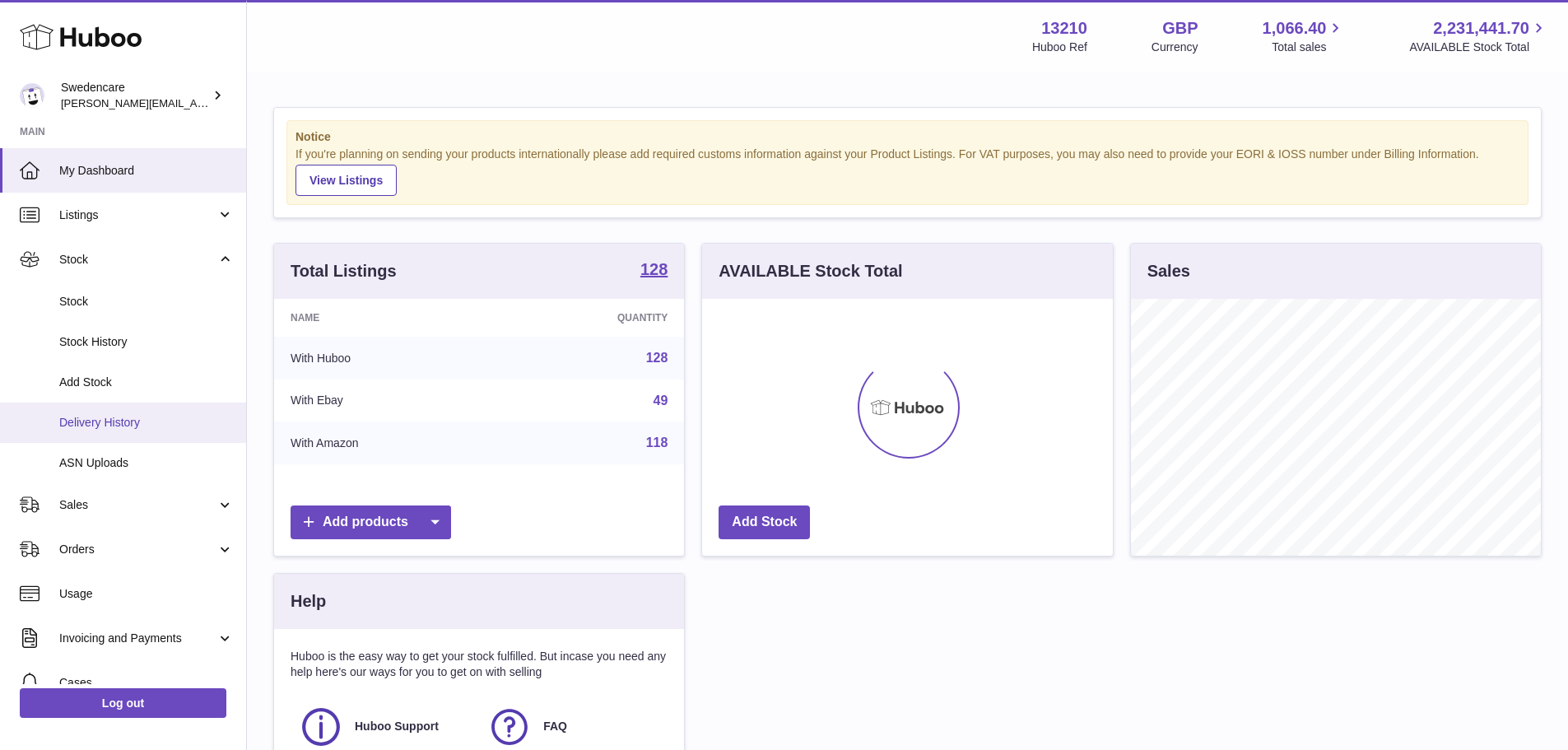
click at [139, 429] on span "Delivery History" at bounding box center [146, 423] width 175 height 16
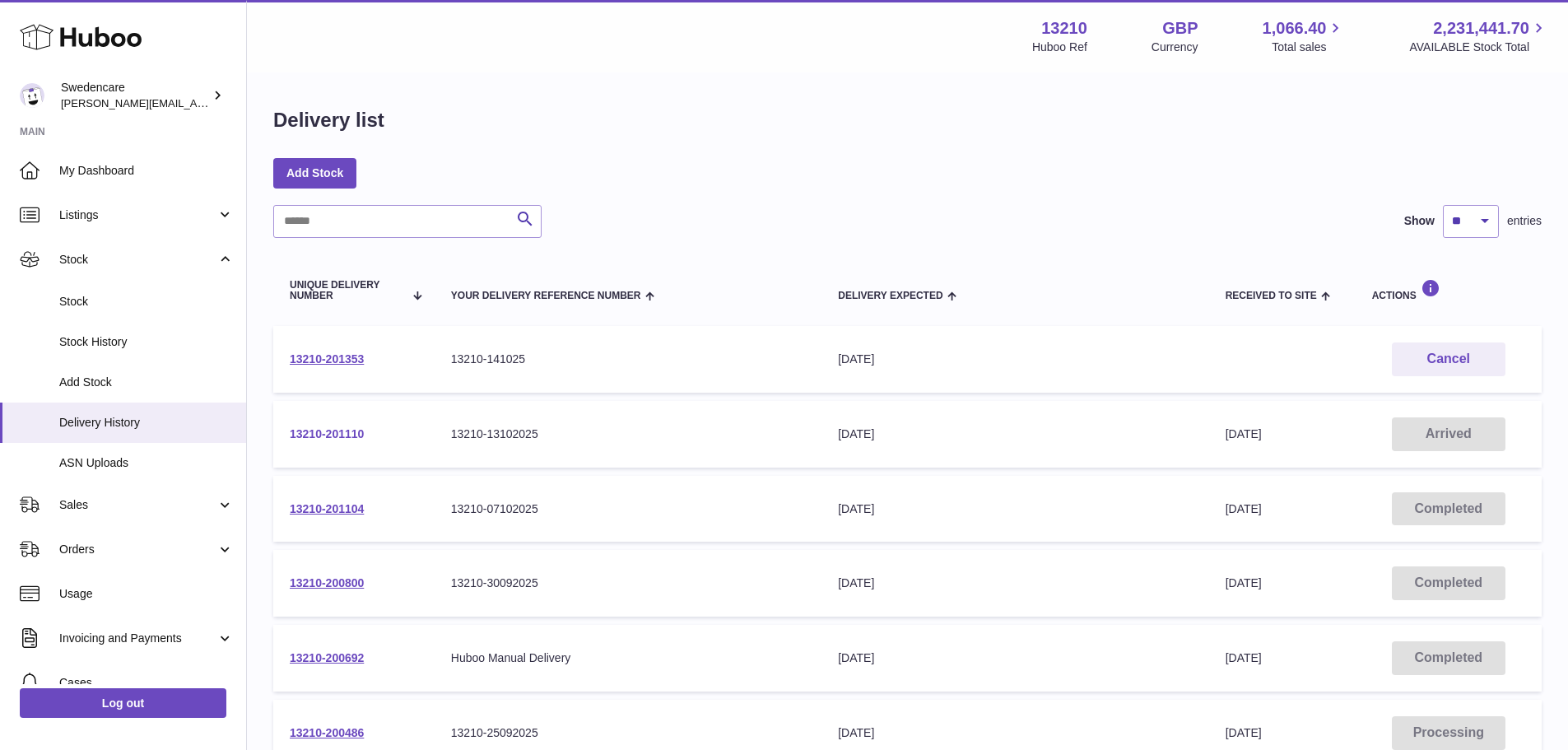
click at [336, 431] on link "13210-201110" at bounding box center [326, 434] width 74 height 13
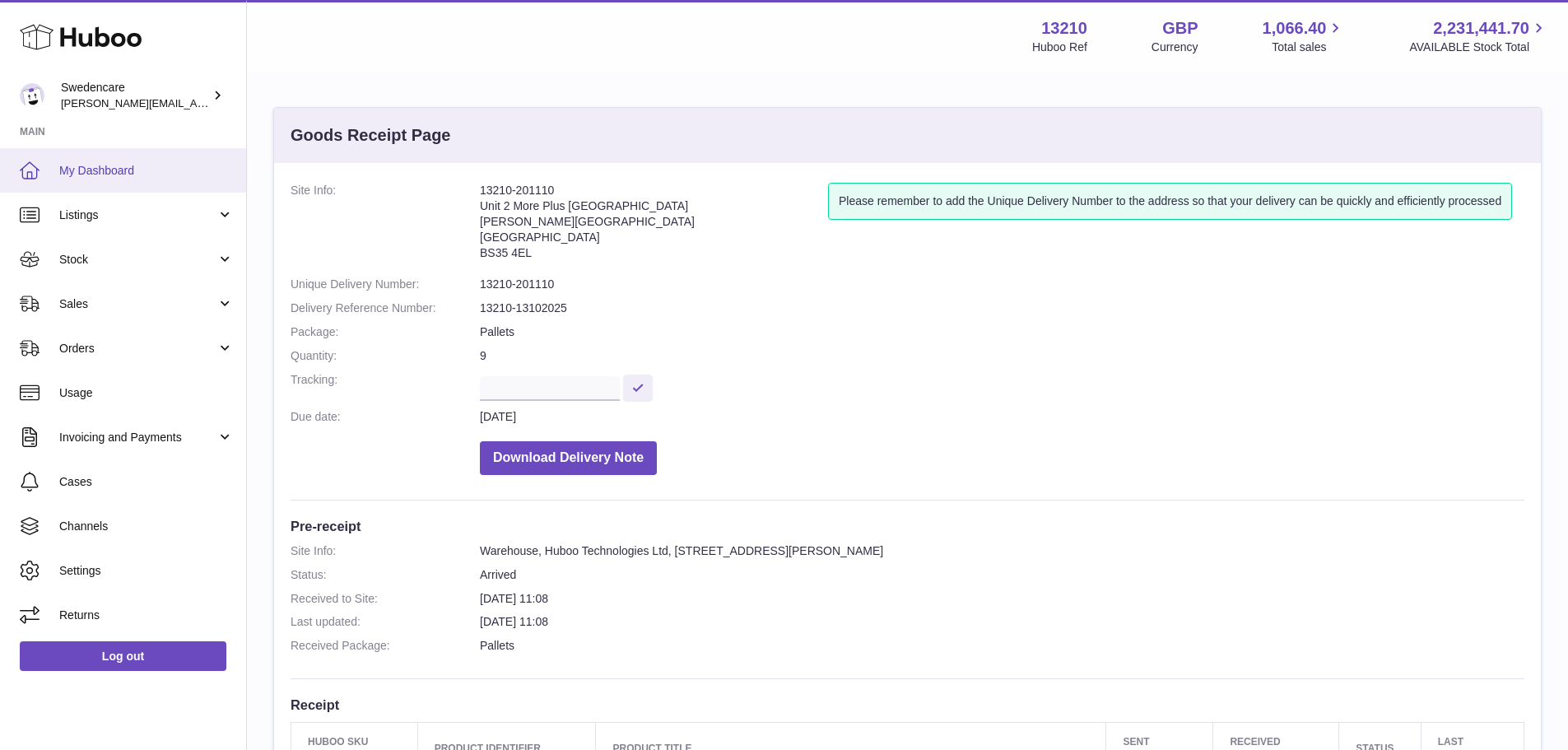
click at [80, 171] on span "My Dashboard" at bounding box center [146, 170] width 175 height 16
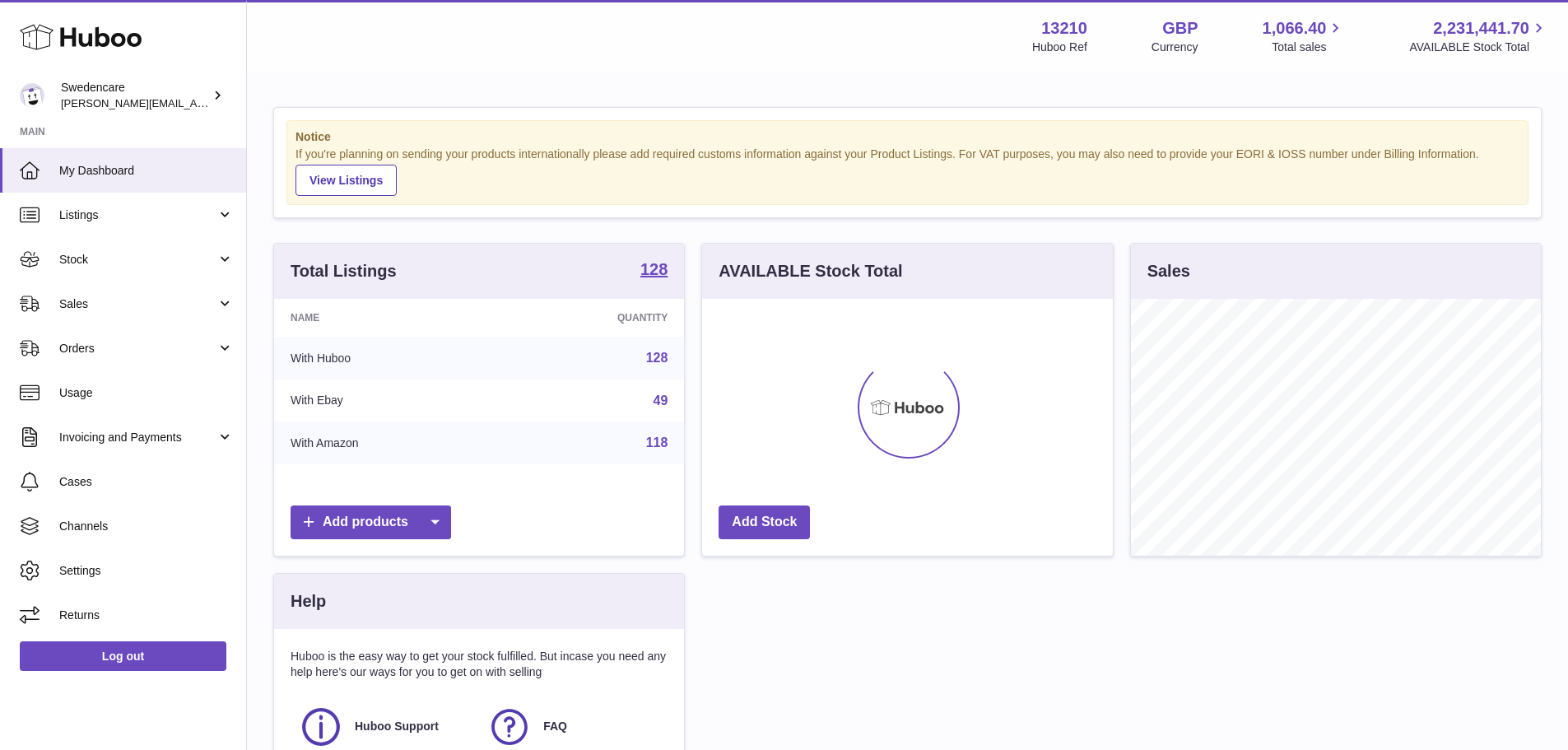
scroll to position [256, 411]
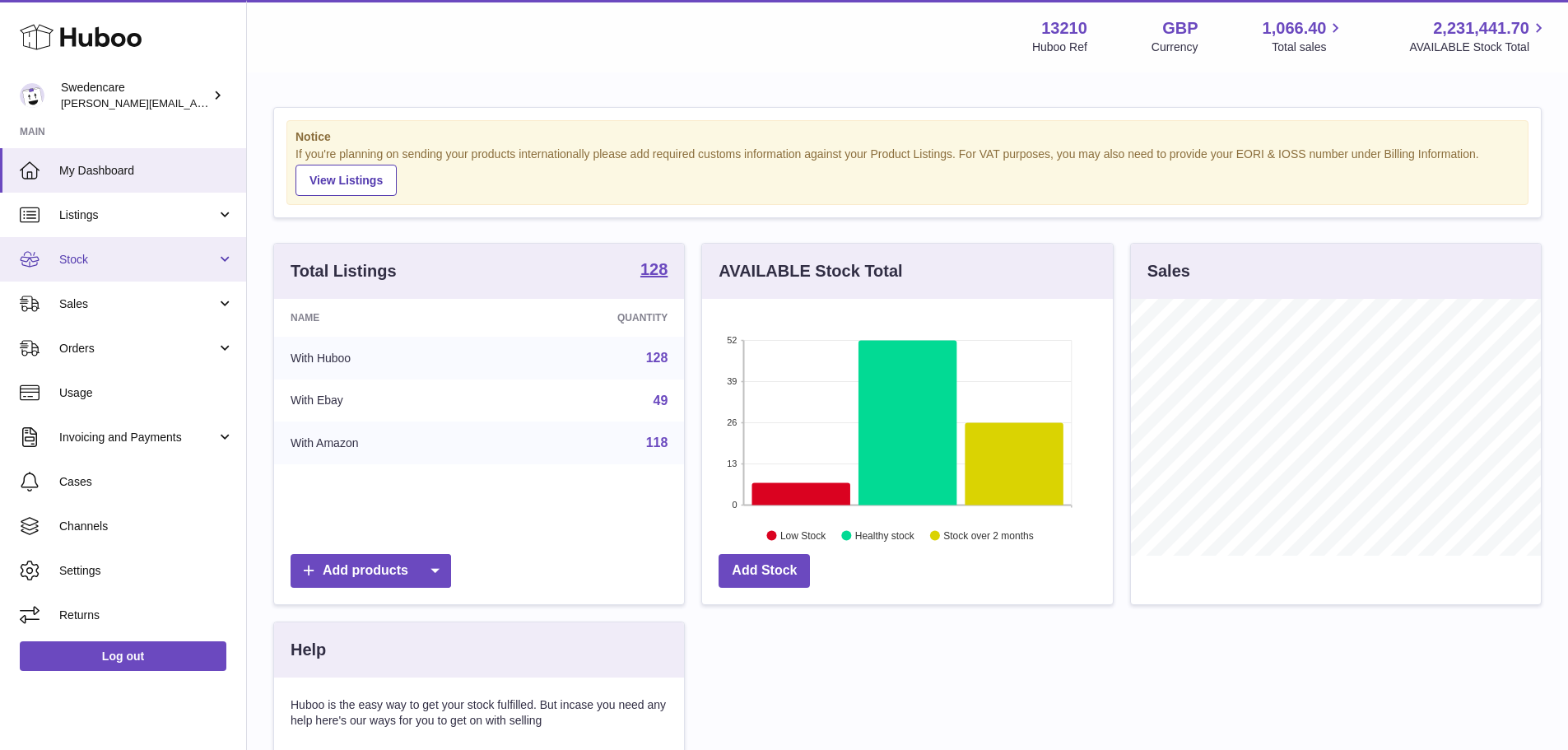
click at [94, 275] on link "Stock" at bounding box center [123, 259] width 246 height 45
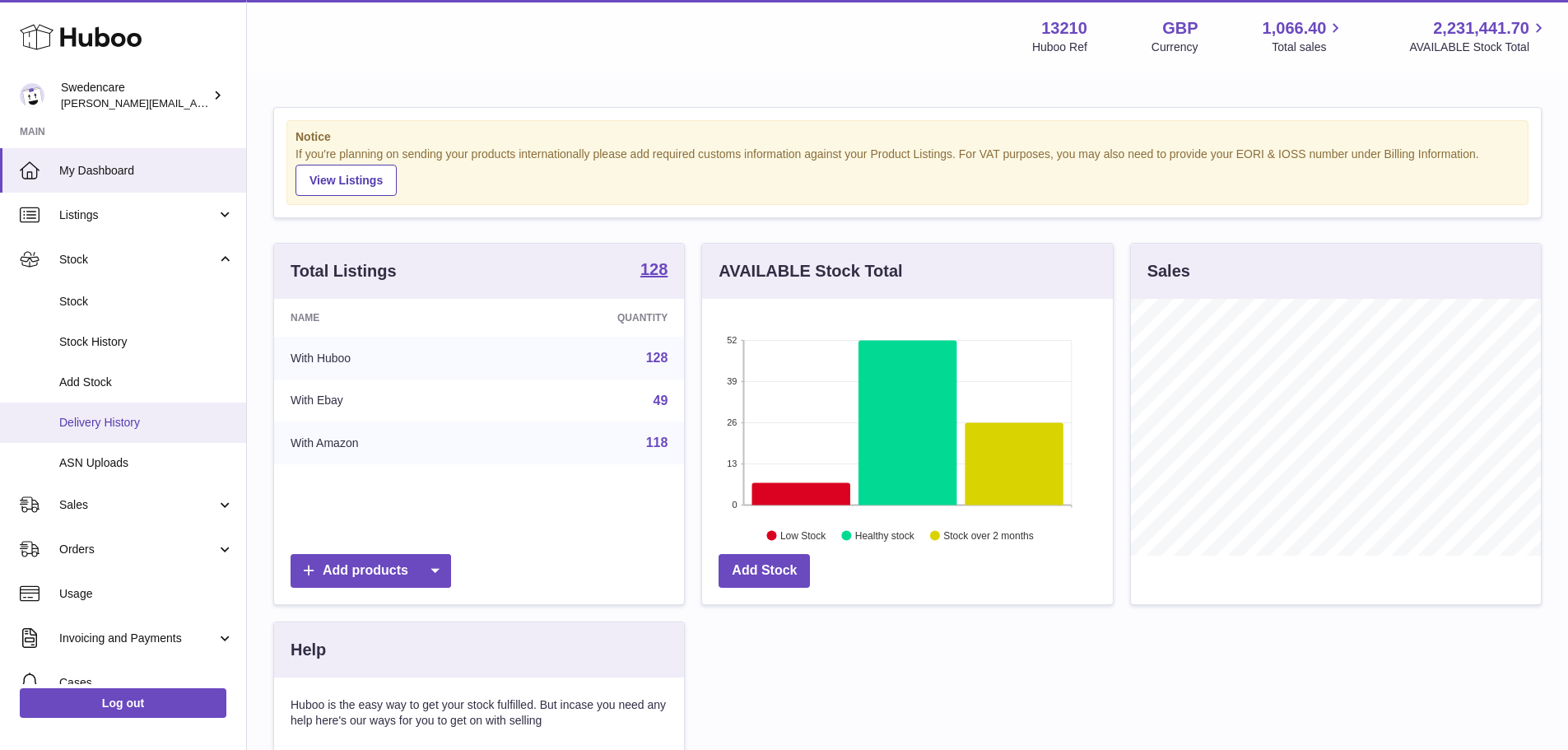
click at [101, 426] on span "Delivery History" at bounding box center [146, 423] width 175 height 16
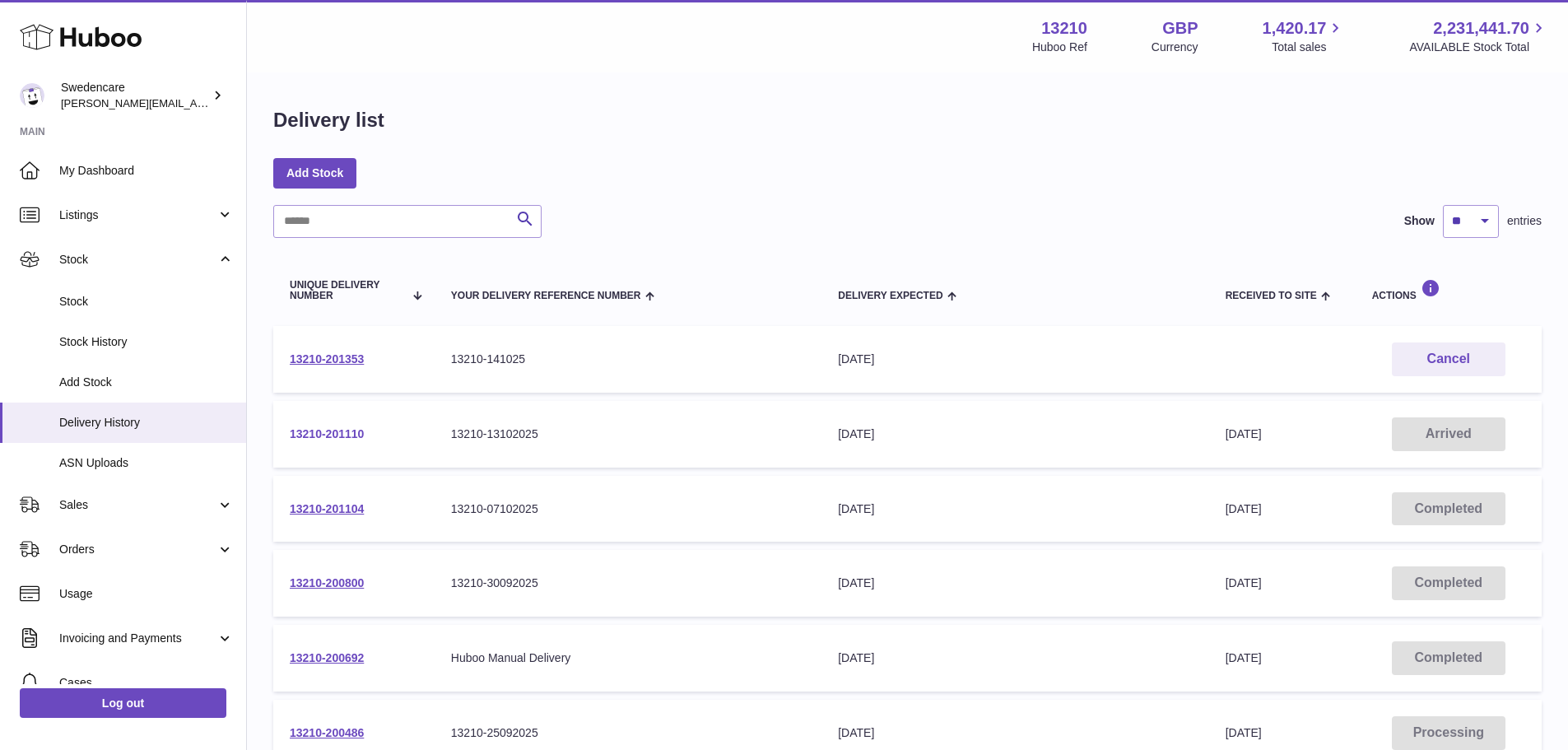
click at [334, 431] on link "13210-201110" at bounding box center [326, 434] width 74 height 13
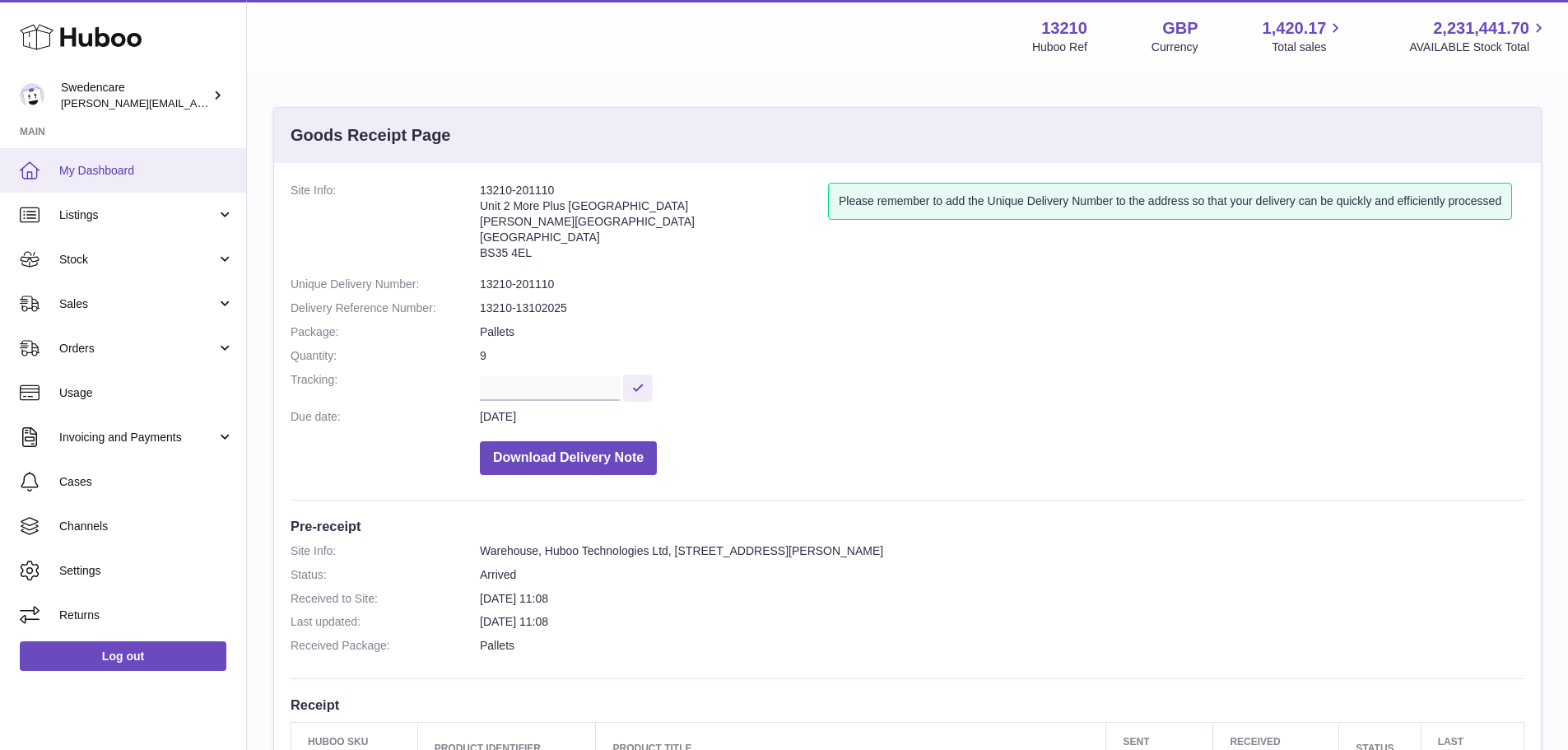
click at [75, 175] on span "My Dashboard" at bounding box center [146, 170] width 175 height 16
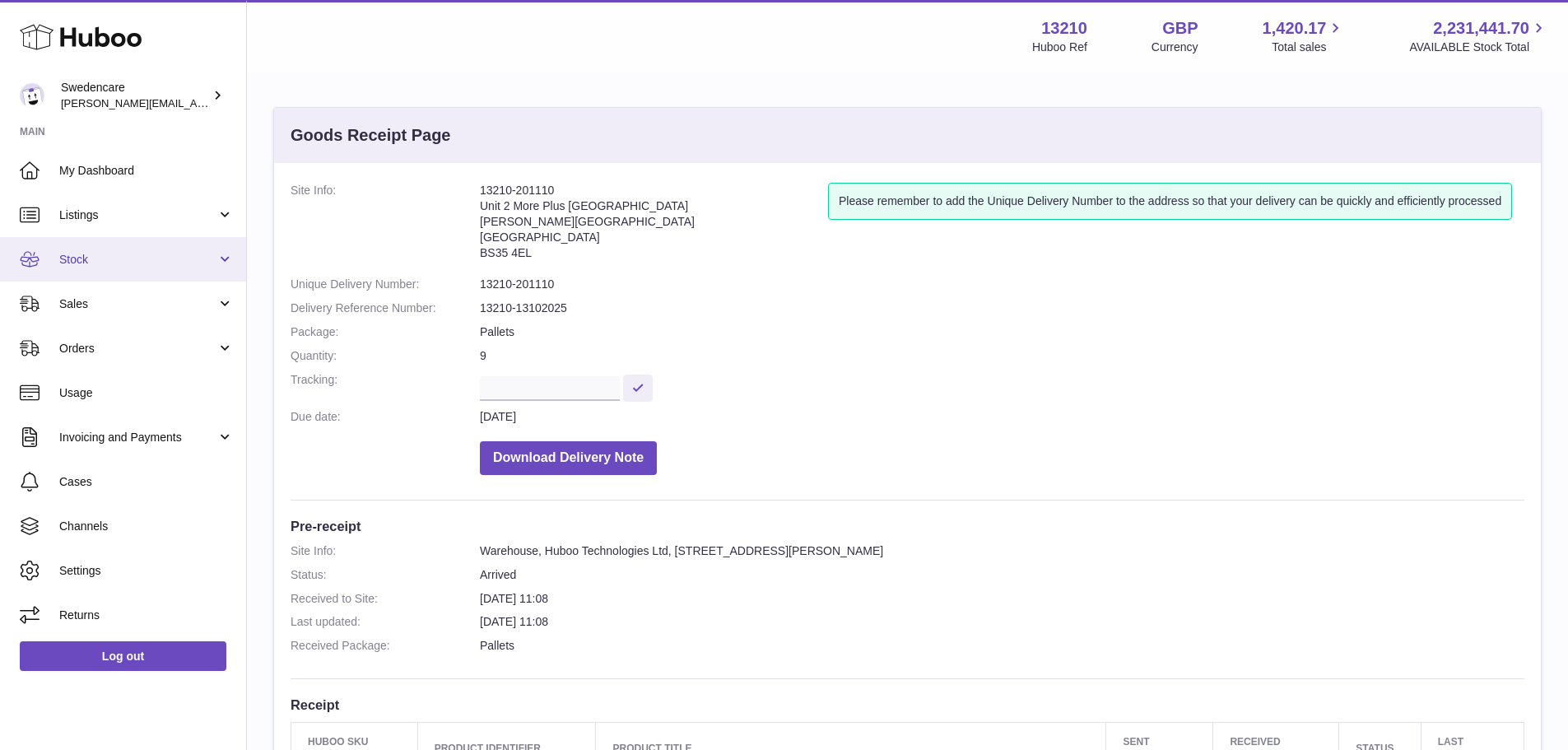
click at [116, 262] on span "Stock" at bounding box center [137, 260] width 157 height 16
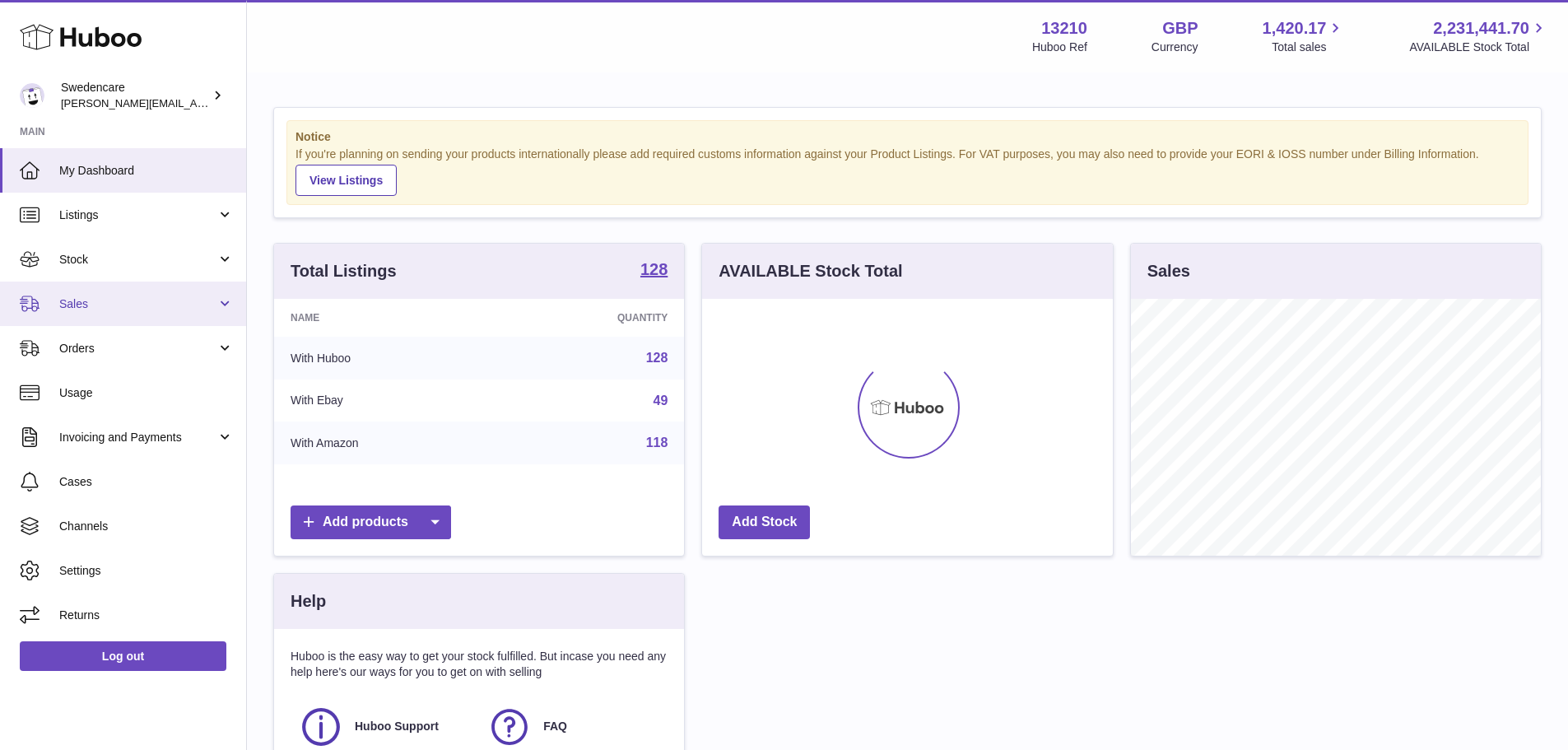
scroll to position [256, 411]
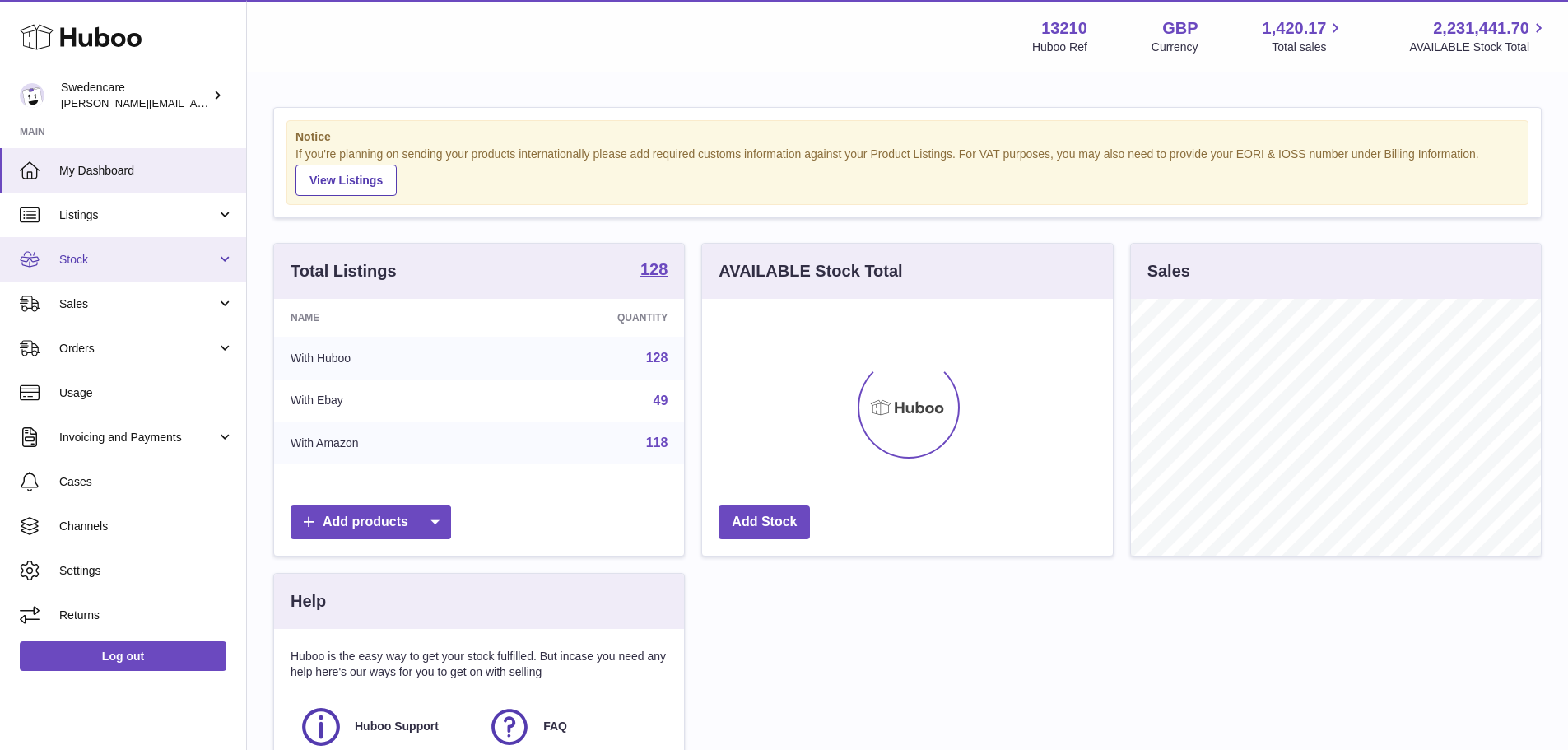
click at [89, 262] on span "Stock" at bounding box center [137, 260] width 157 height 16
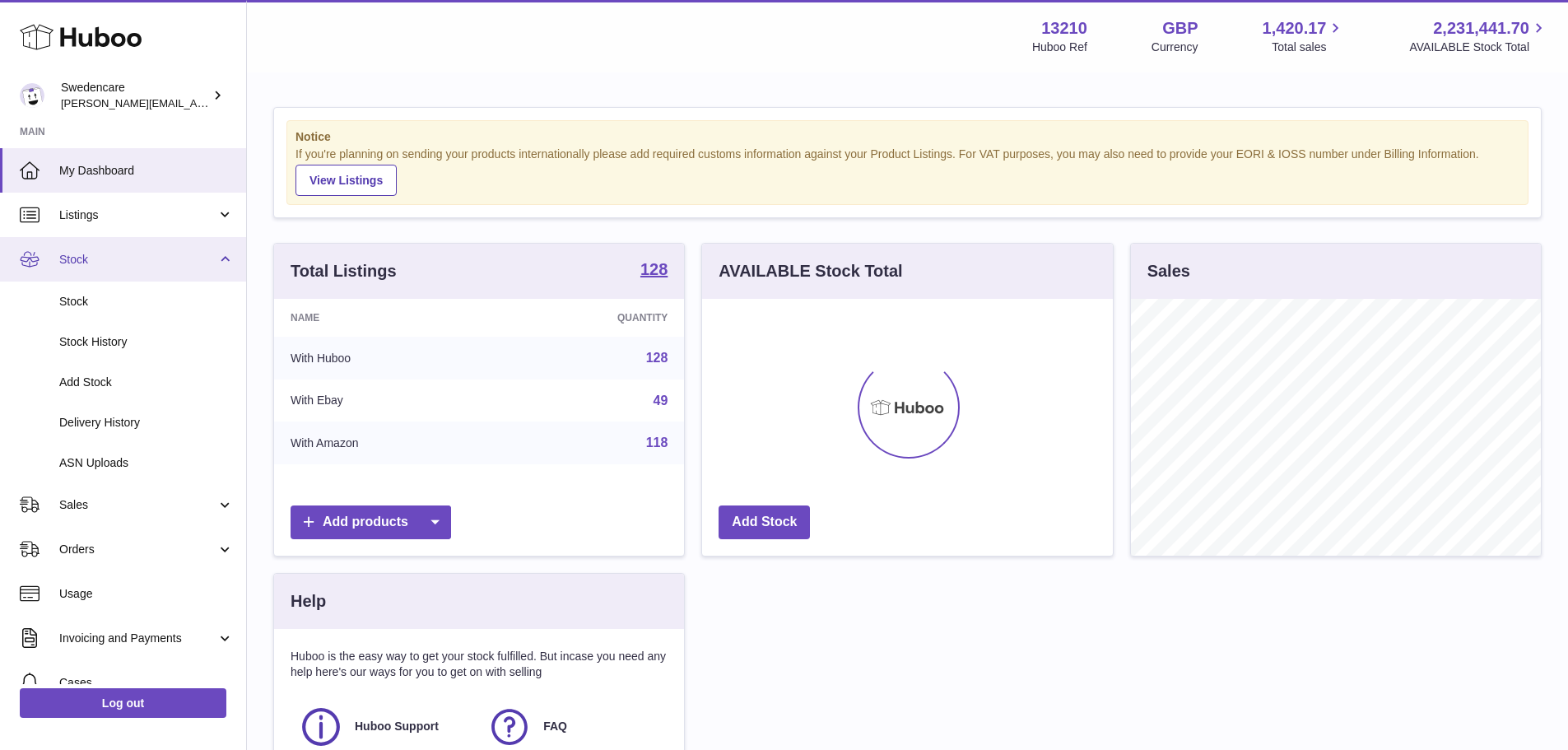
click at [85, 271] on link "Stock" at bounding box center [123, 259] width 246 height 45
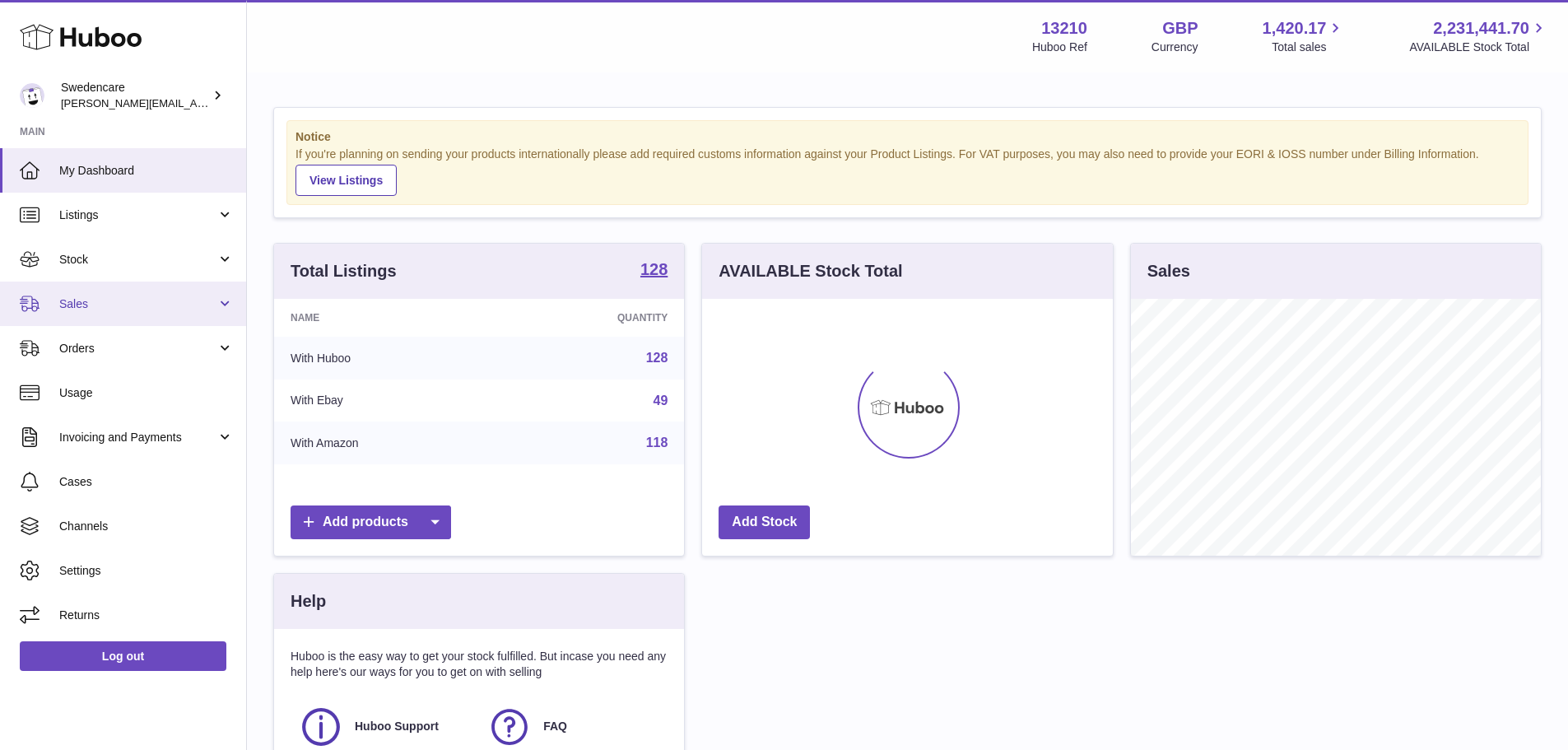
click at [91, 299] on span "Sales" at bounding box center [137, 304] width 157 height 16
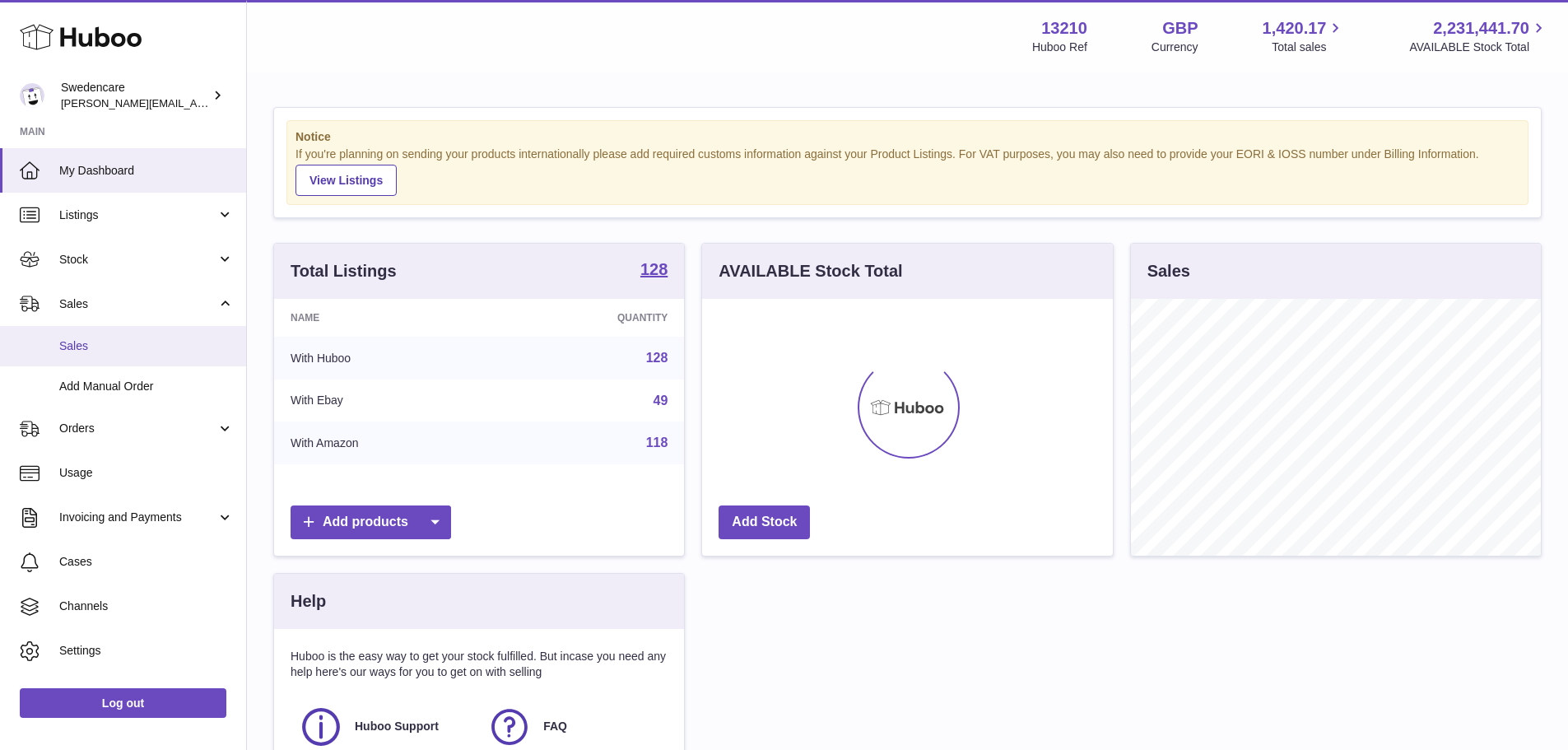
click at [91, 353] on span "Sales" at bounding box center [146, 346] width 175 height 16
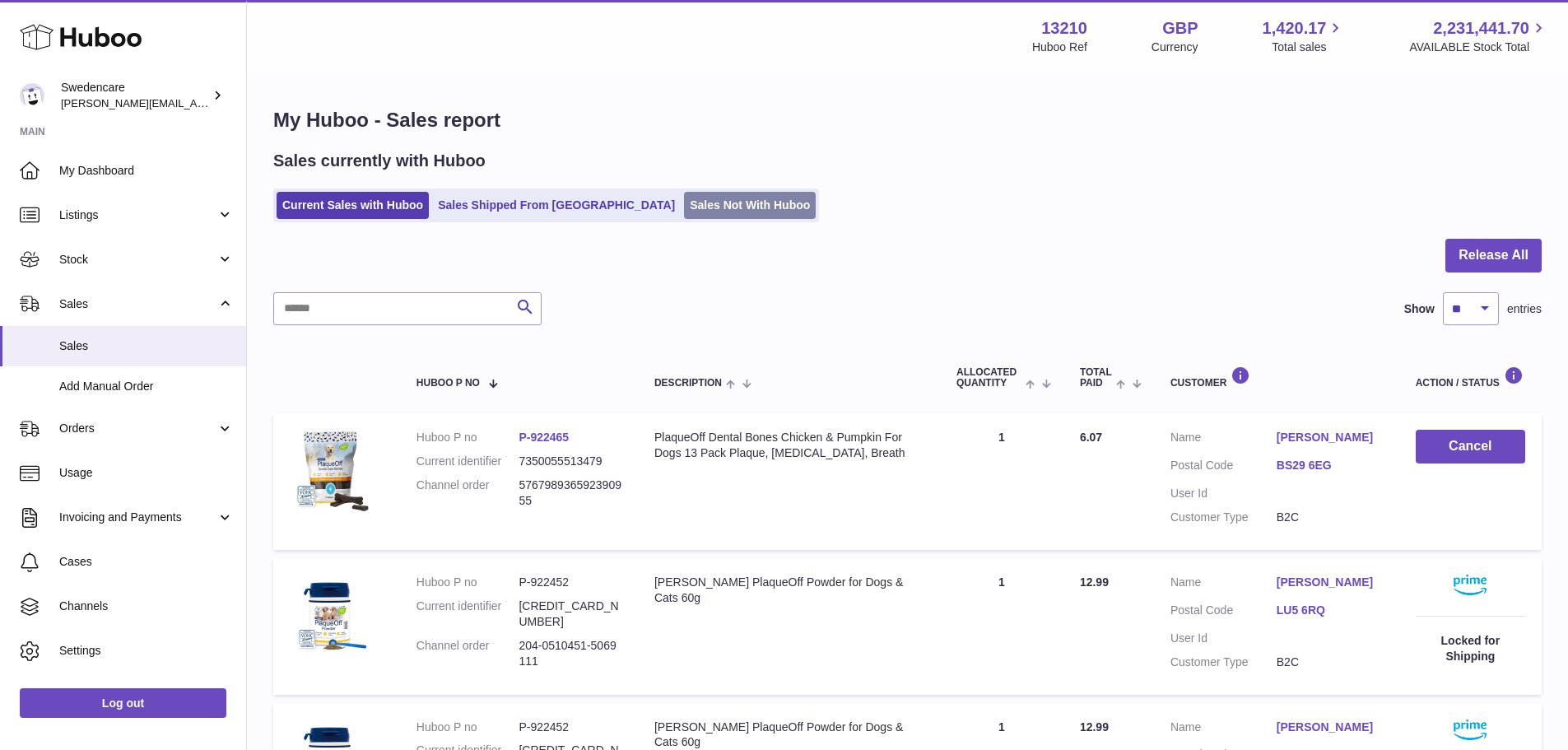
click at [684, 204] on link "Sales Not With Huboo" at bounding box center [750, 205] width 132 height 27
